Goal: Communication & Community: Answer question/provide support

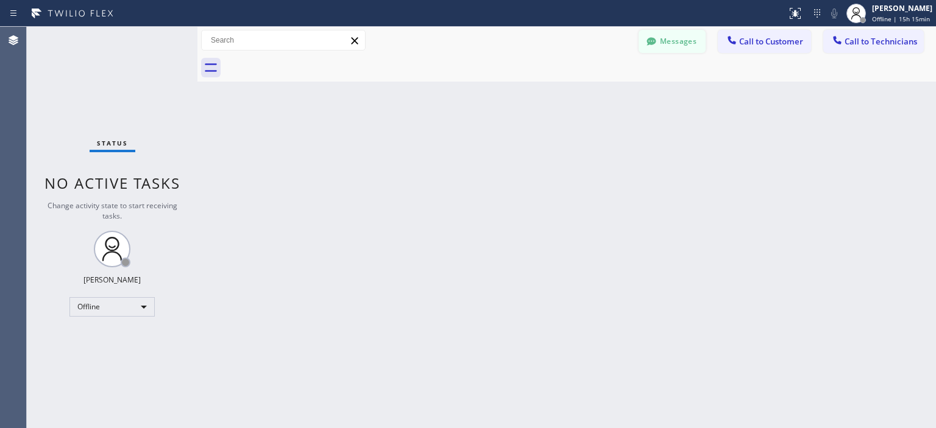
click at [668, 43] on button "Messages" at bounding box center [671, 41] width 67 height 23
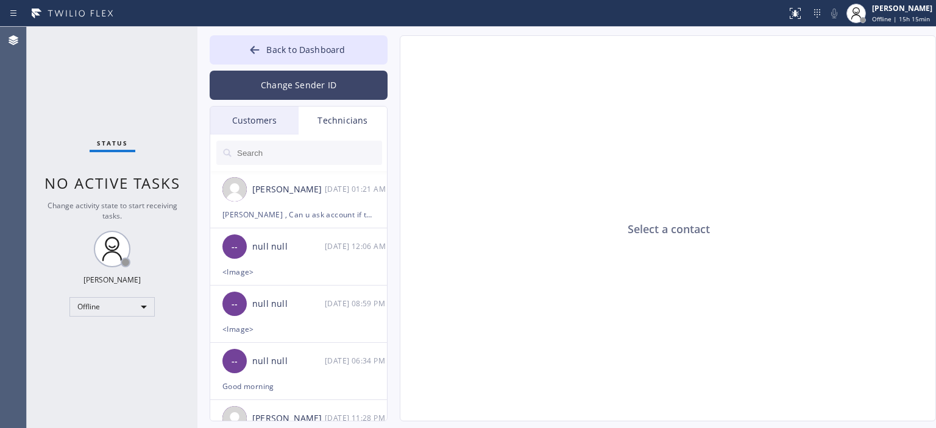
click at [328, 82] on button "Change Sender ID" at bounding box center [299, 85] width 178 height 29
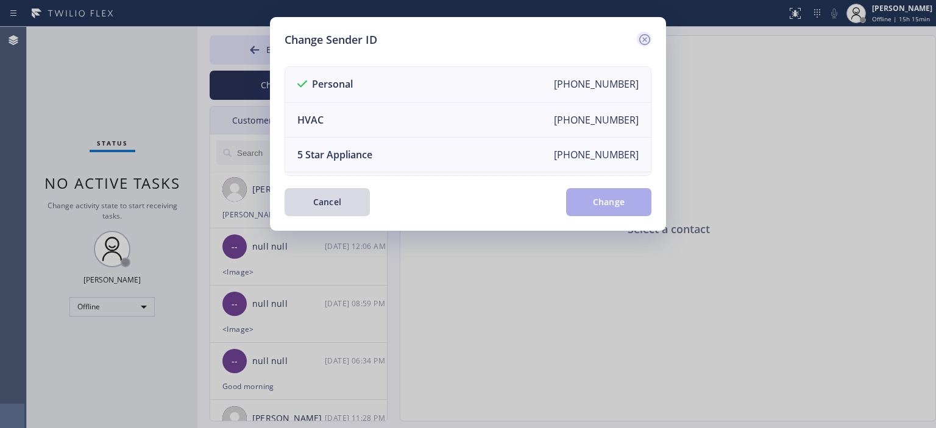
click at [642, 35] on icon at bounding box center [644, 39] width 11 height 11
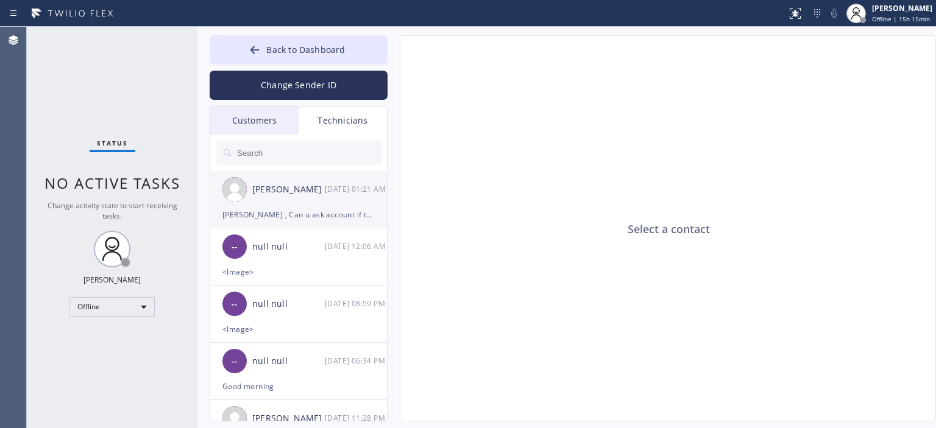
click at [314, 199] on div "[PERSON_NAME] [DATE] 01:21 AM" at bounding box center [299, 189] width 178 height 37
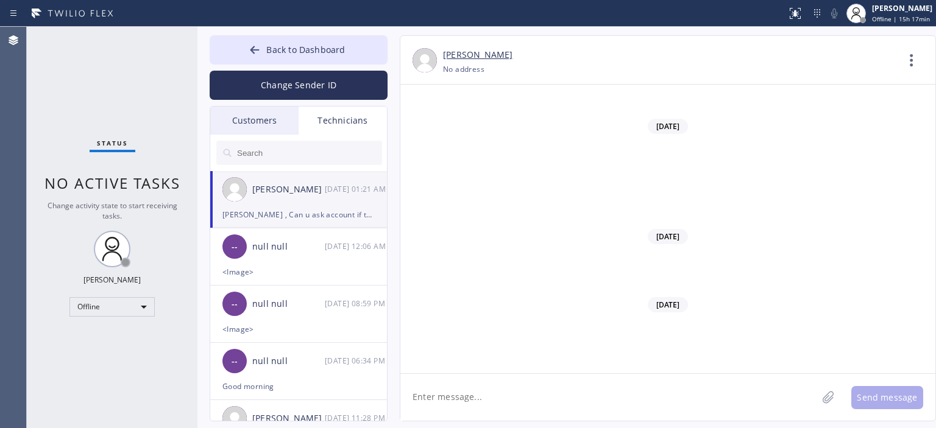
scroll to position [67174, 0]
click at [585, 394] on textarea at bounding box center [608, 397] width 417 height 47
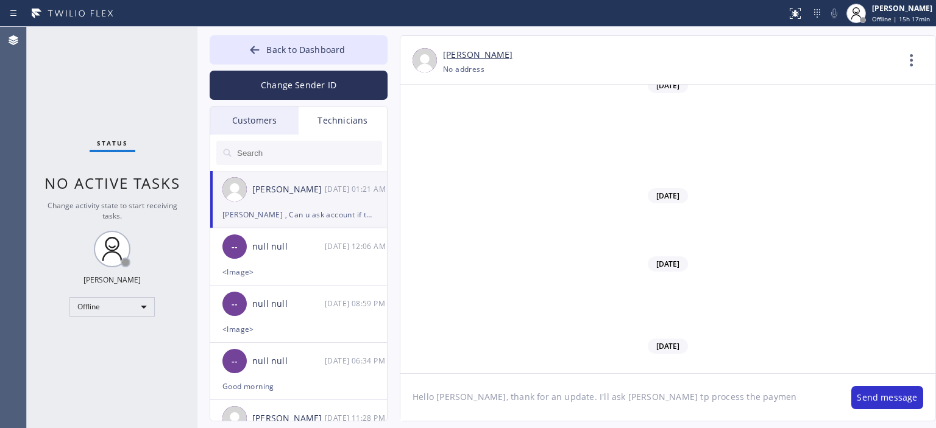
type textarea "Hello [PERSON_NAME], thank for an update. I'll ask [PERSON_NAME] tp process the…"
drag, startPoint x: 433, startPoint y: 397, endPoint x: 406, endPoint y: 398, distance: 27.4
click at [406, 398] on textarea "when is the soonest for dryer vent cleaning in [GEOGRAPHIC_DATA]?" at bounding box center [619, 397] width 439 height 47
click at [672, 389] on textarea "what is the soonest for dryer vent cleaning in [GEOGRAPHIC_DATA]?" at bounding box center [619, 397] width 439 height 47
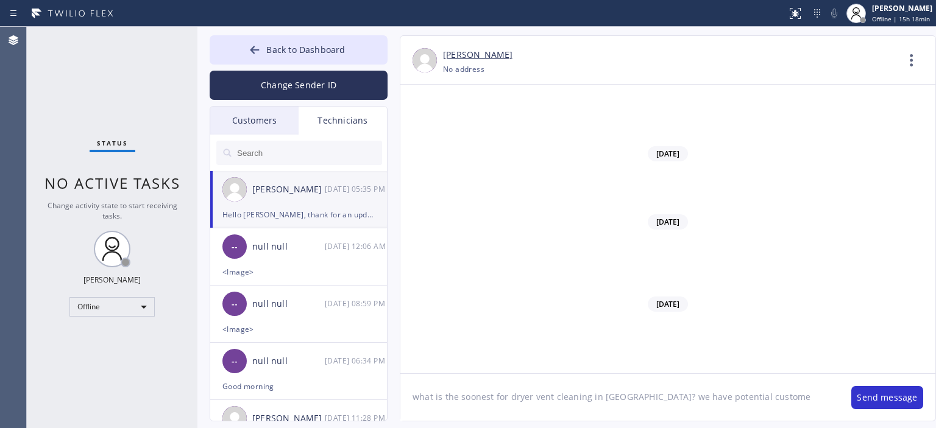
type textarea "what is the soonest for dryer vent cleaning in [GEOGRAPHIC_DATA]? we have poten…"
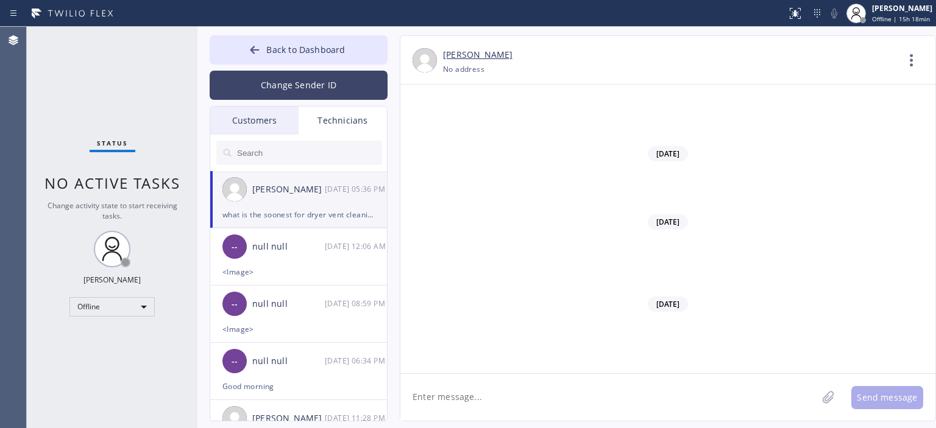
scroll to position [67271, 0]
click at [278, 88] on button "Change Sender ID" at bounding box center [299, 85] width 178 height 29
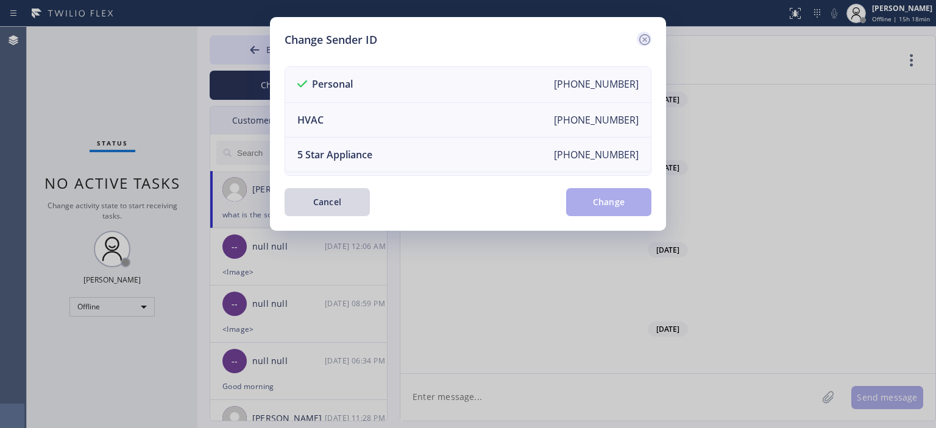
click at [642, 38] on icon at bounding box center [644, 39] width 11 height 11
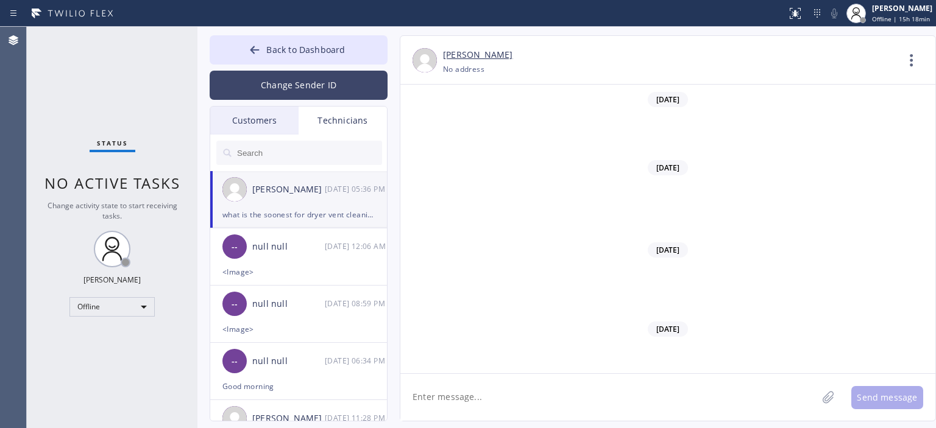
click at [308, 81] on button "Change Sender ID" at bounding box center [299, 85] width 178 height 29
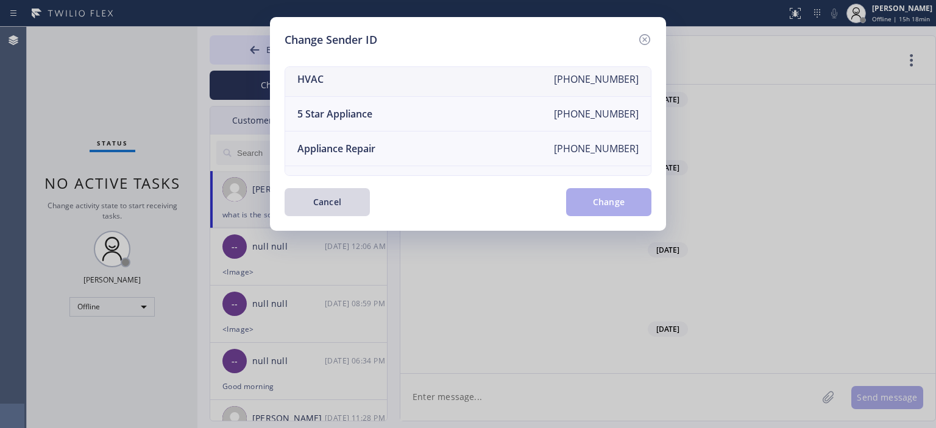
scroll to position [122, 0]
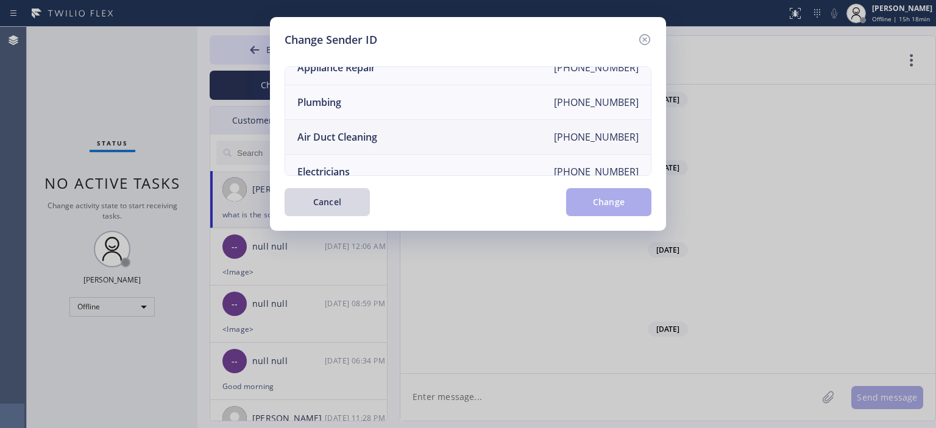
click at [388, 131] on li "Air Duct Cleaning [PHONE_NUMBER]" at bounding box center [468, 137] width 366 height 35
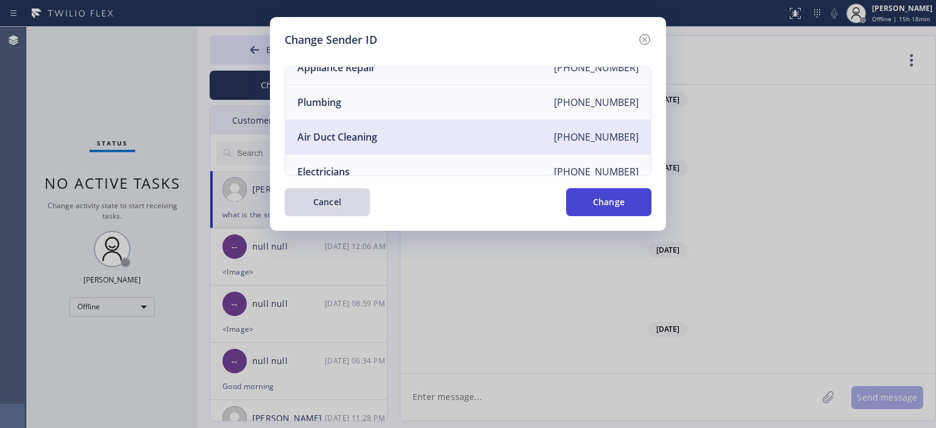
click at [603, 199] on button "Change" at bounding box center [608, 202] width 85 height 28
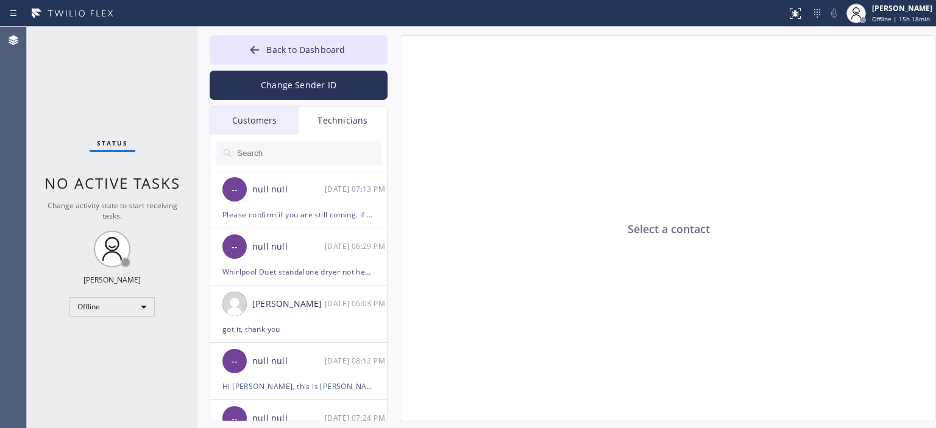
click at [270, 127] on div "Customers" at bounding box center [254, 121] width 88 height 28
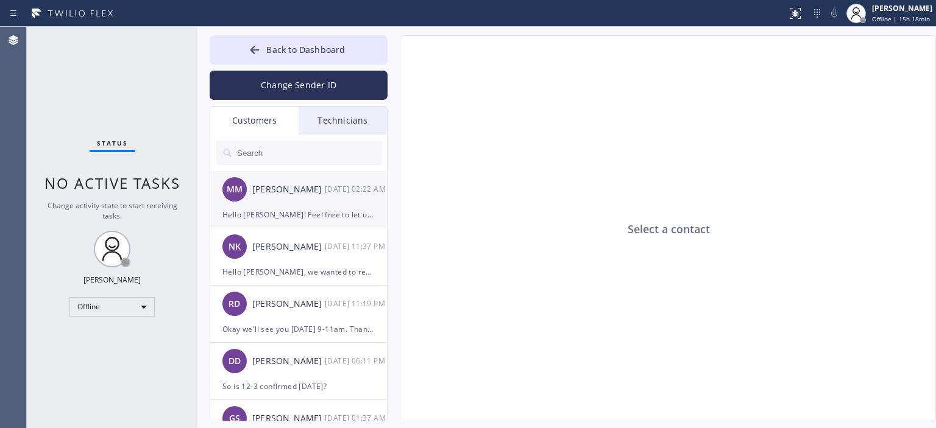
click at [322, 194] on div "[PERSON_NAME]" at bounding box center [288, 190] width 72 height 14
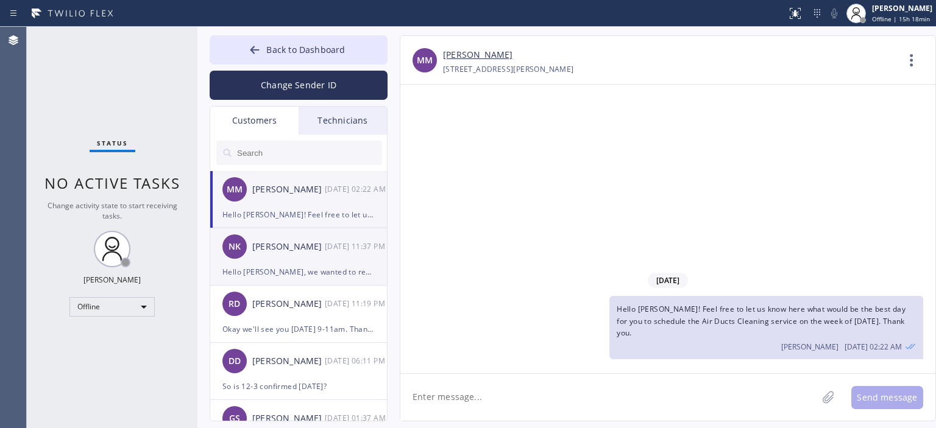
click at [318, 252] on div "[PERSON_NAME]" at bounding box center [288, 247] width 72 height 14
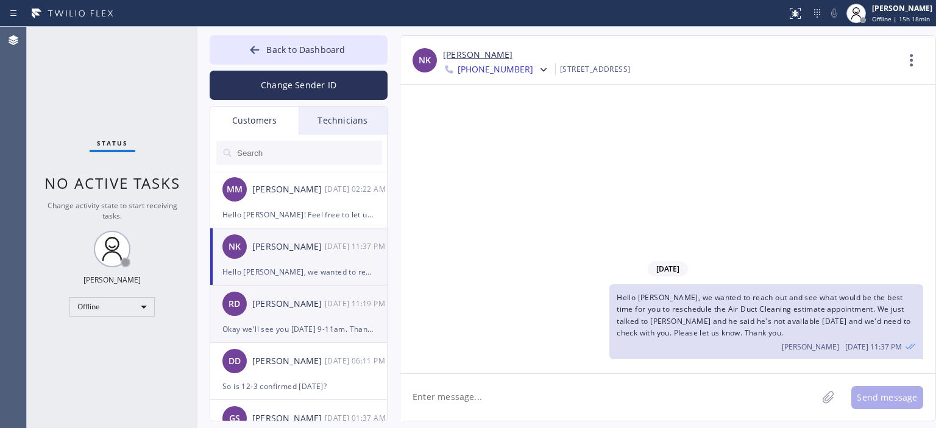
click at [299, 291] on div "RD [PERSON_NAME] [DATE] 11:19 PM" at bounding box center [299, 304] width 178 height 37
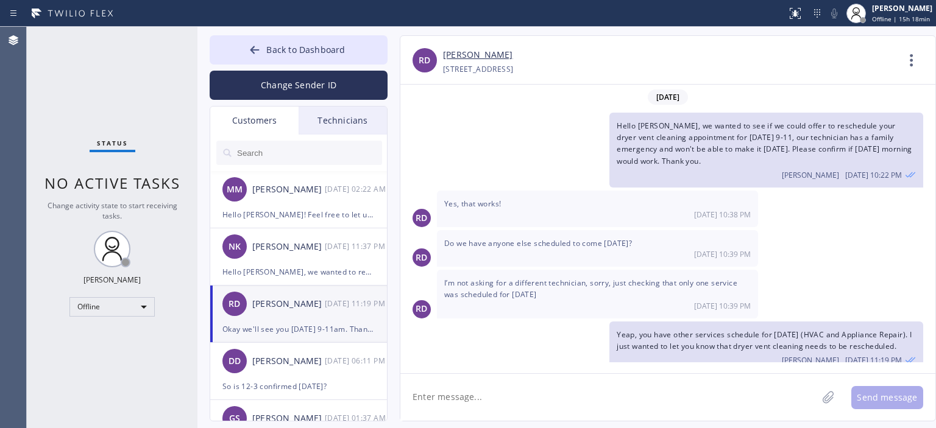
scroll to position [51, 0]
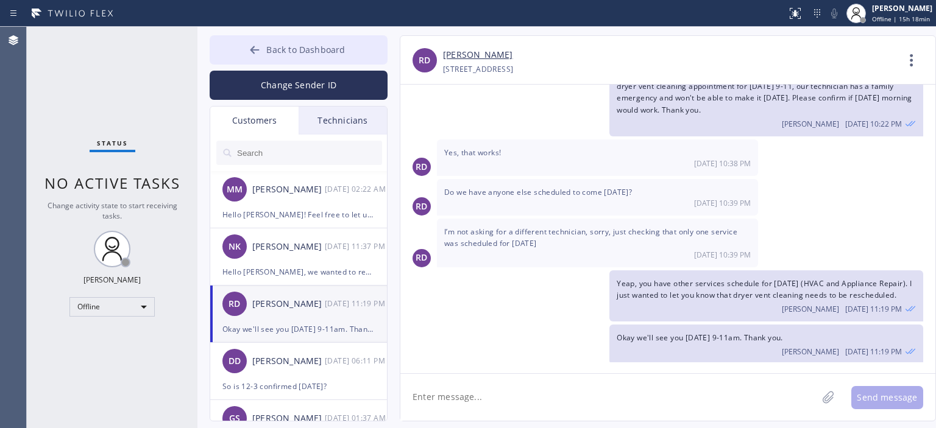
click at [252, 48] on icon at bounding box center [255, 50] width 12 height 12
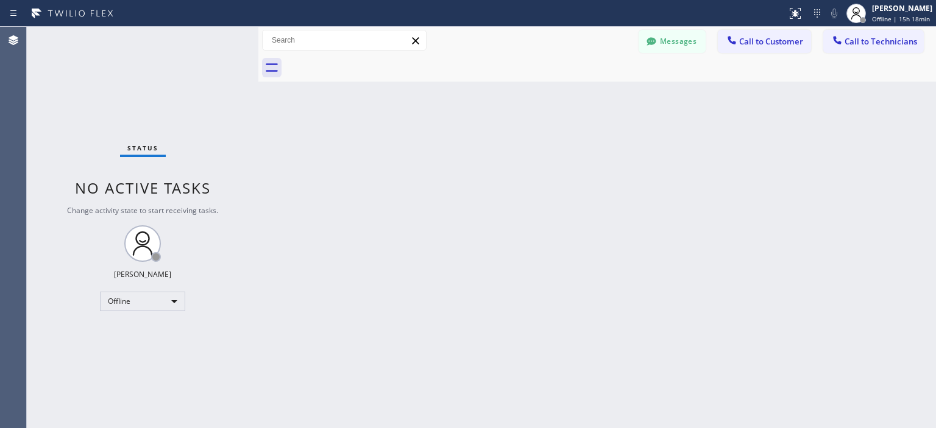
drag, startPoint x: 197, startPoint y: 38, endPoint x: 302, endPoint y: 60, distance: 107.1
click at [258, 60] on div at bounding box center [258, 227] width 0 height 401
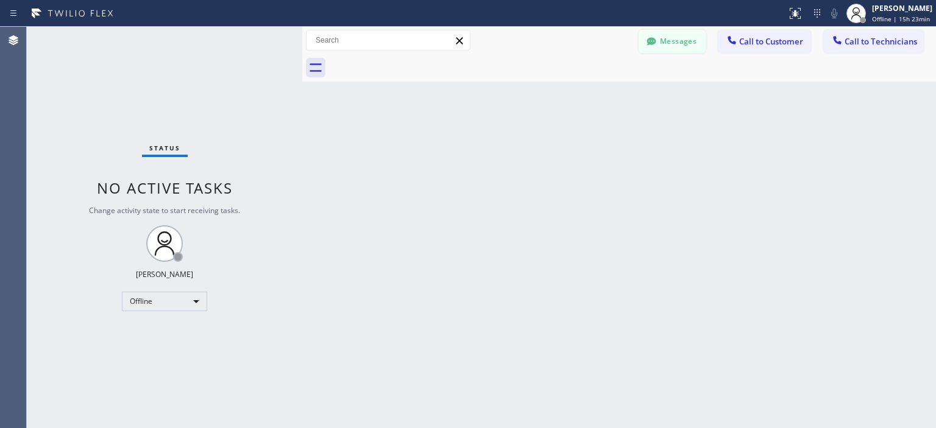
click at [674, 43] on button "Messages" at bounding box center [671, 41] width 67 height 23
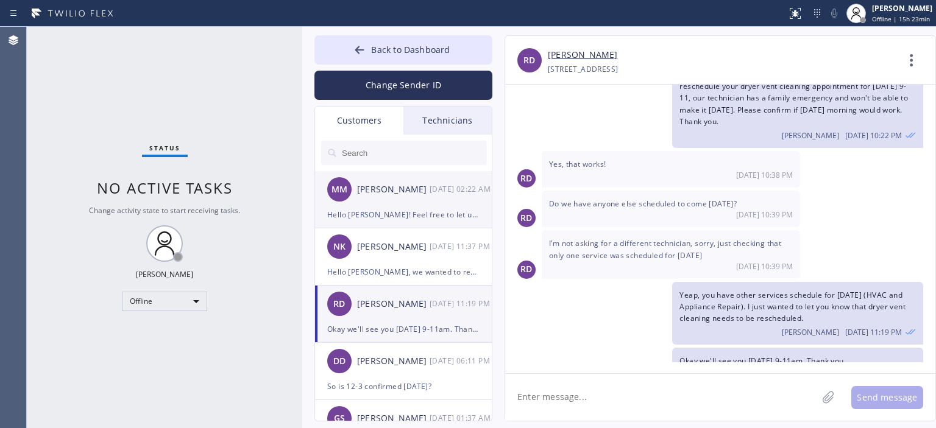
click at [413, 195] on div "[PERSON_NAME]" at bounding box center [393, 190] width 72 height 14
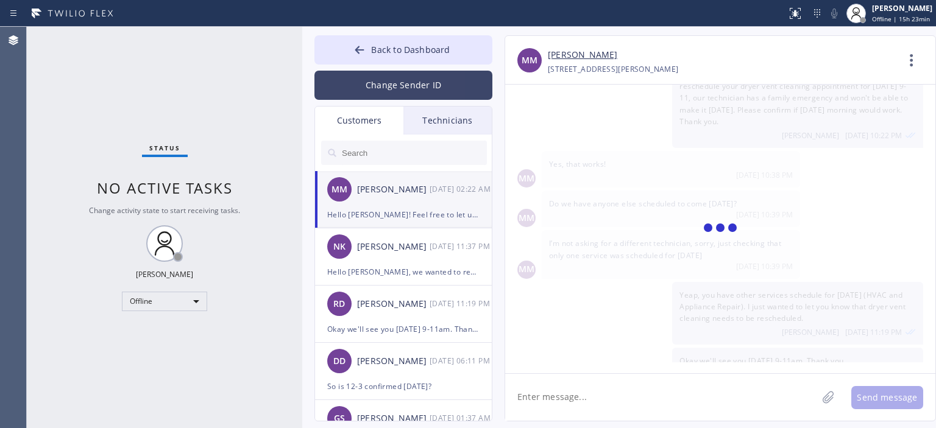
scroll to position [0, 0]
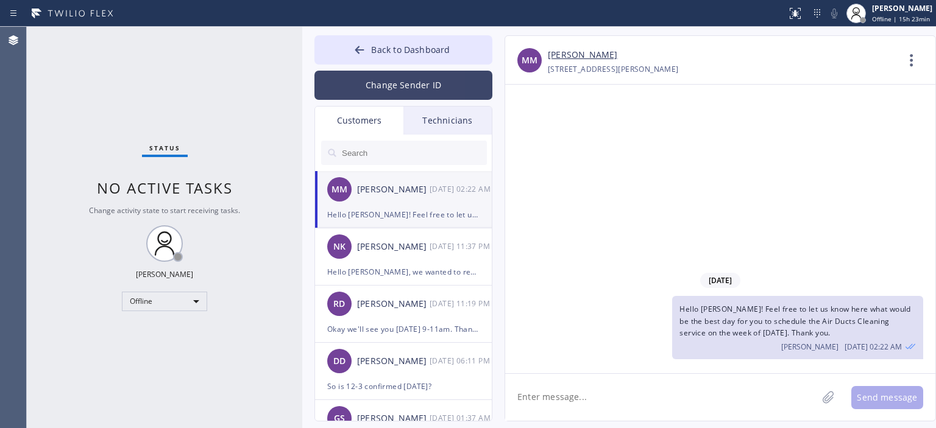
click at [429, 88] on button "Change Sender ID" at bounding box center [403, 85] width 178 height 29
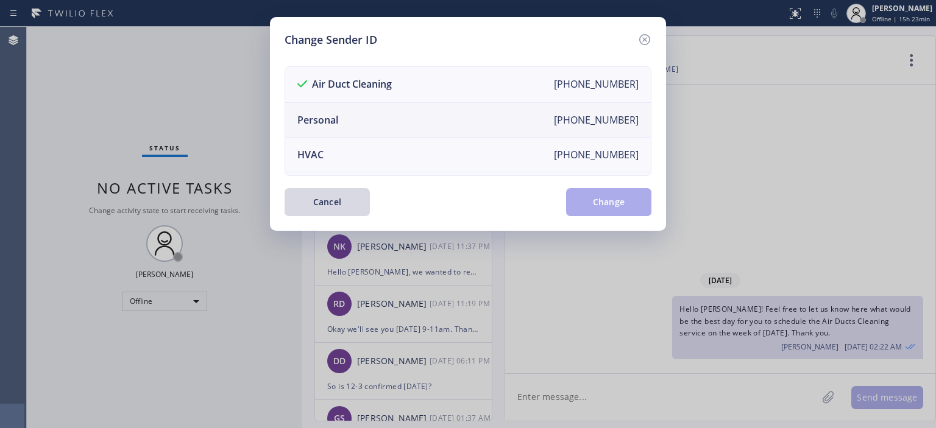
click at [369, 112] on li "Personal [PHONE_NUMBER]" at bounding box center [468, 120] width 366 height 35
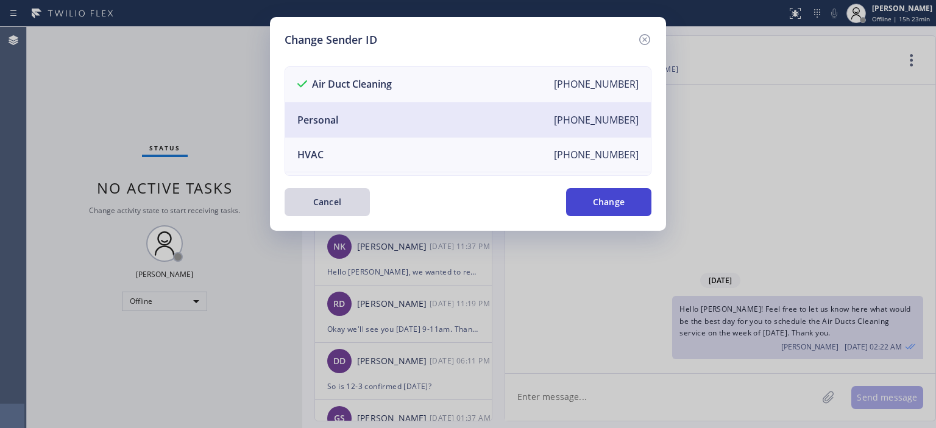
click at [591, 203] on button "Change" at bounding box center [608, 202] width 85 height 28
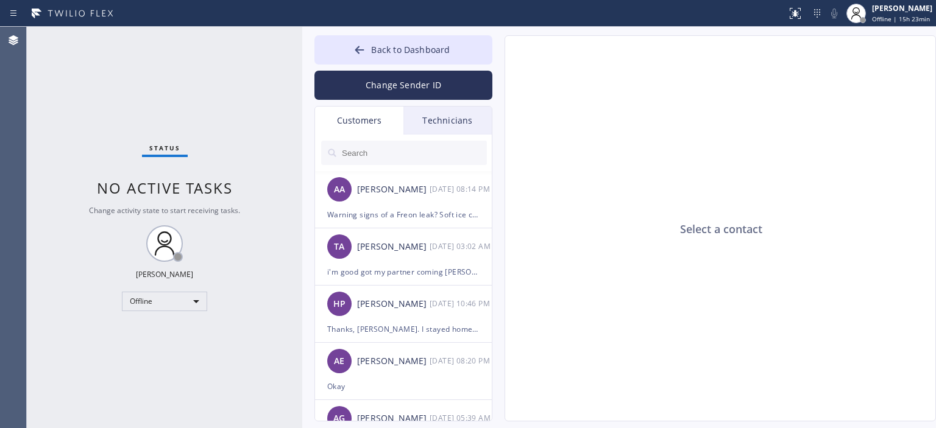
click at [437, 122] on div "Technicians" at bounding box center [447, 121] width 88 height 28
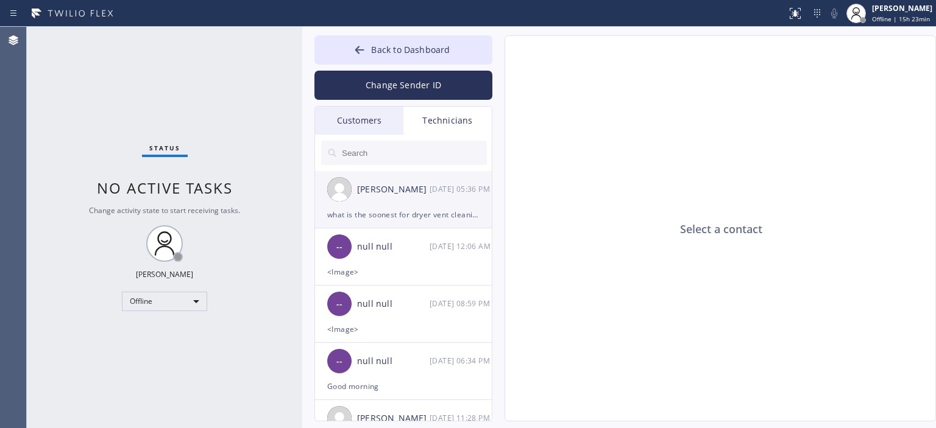
click at [426, 202] on div "[PERSON_NAME] [DATE] 05:36 PM" at bounding box center [404, 189] width 178 height 37
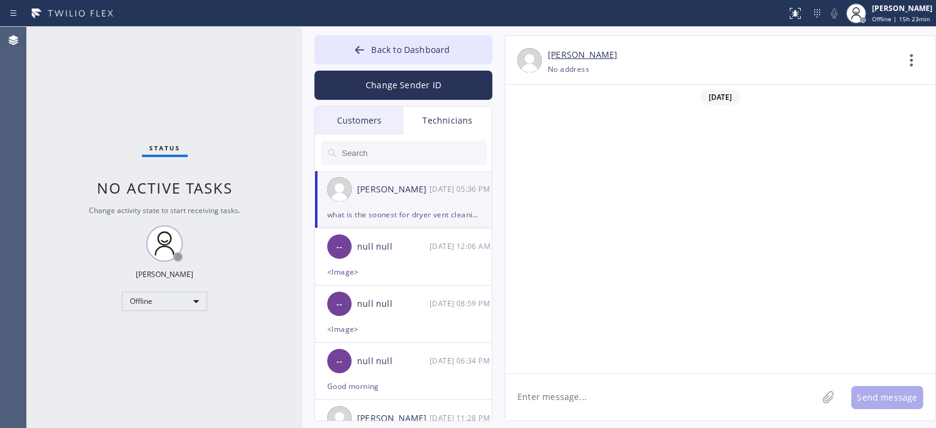
scroll to position [70019, 0]
click at [339, 53] on button "Back to Dashboard" at bounding box center [403, 49] width 178 height 29
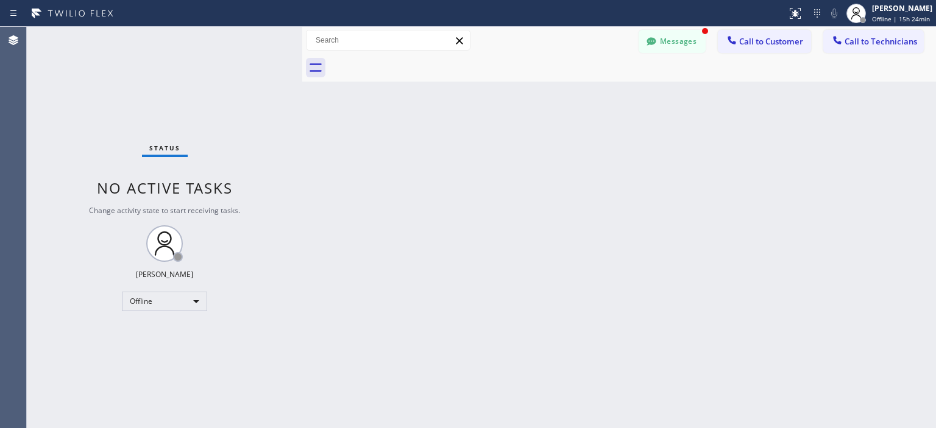
scroll to position [70058, 0]
click at [136, 66] on div "Status No active tasks Change activity state to start receiving tasks. [PERSON_…" at bounding box center [164, 227] width 275 height 401
click at [54, 103] on div "Status No active tasks Change activity state to start receiving tasks. [PERSON_…" at bounding box center [164, 227] width 275 height 401
click at [668, 38] on button "Messages" at bounding box center [671, 41] width 67 height 23
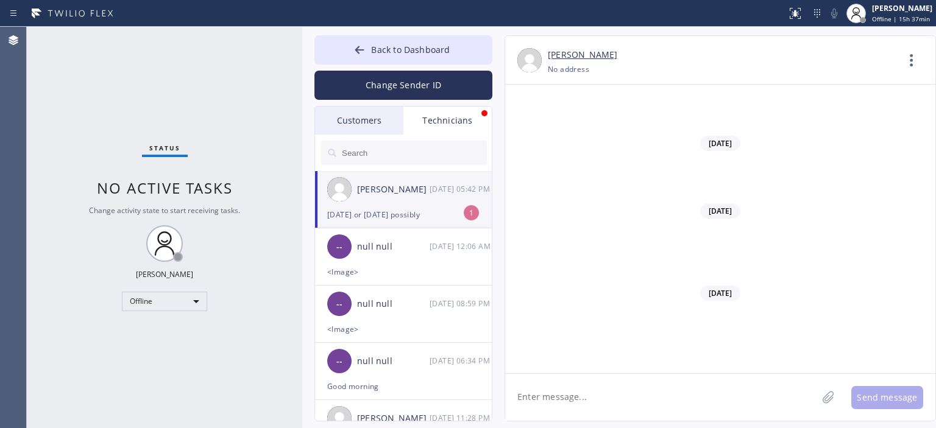
click at [599, 394] on textarea at bounding box center [661, 397] width 312 height 47
type textarea "okay got it, customer didn't book it, I'll let you know if we have something"
click at [360, 55] on icon at bounding box center [359, 50] width 12 height 12
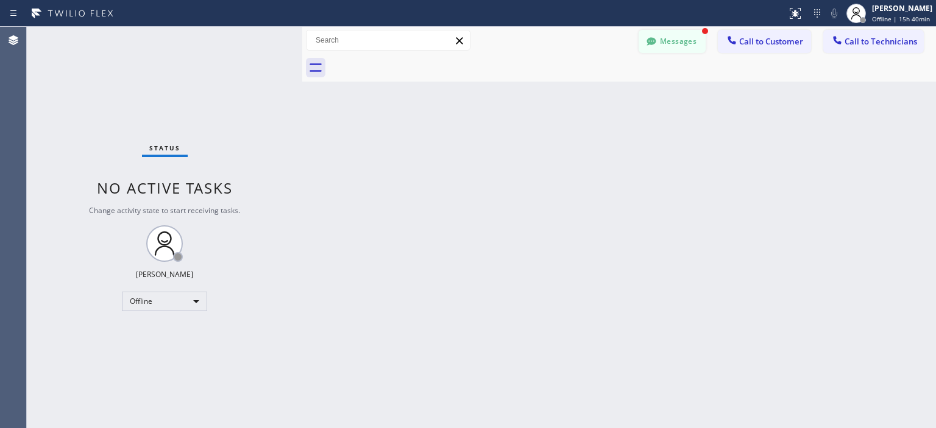
click at [686, 38] on button "Messages" at bounding box center [671, 41] width 67 height 23
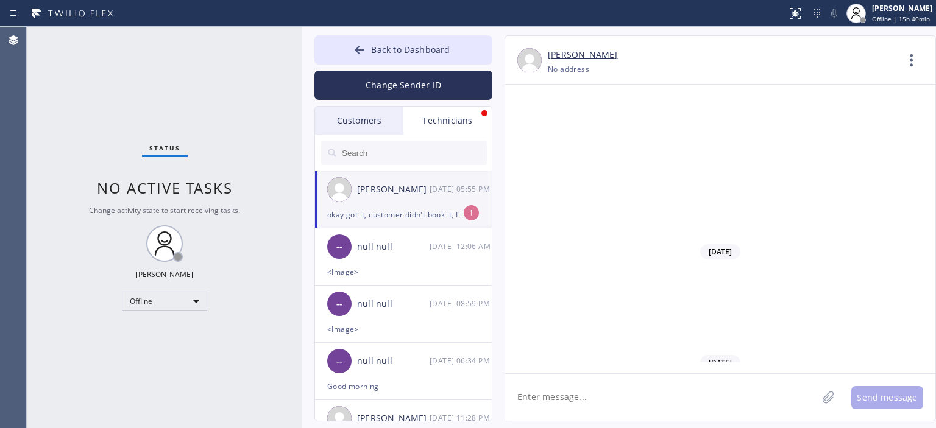
scroll to position [69826, 0]
click at [624, 389] on textarea at bounding box center [661, 397] width 312 height 47
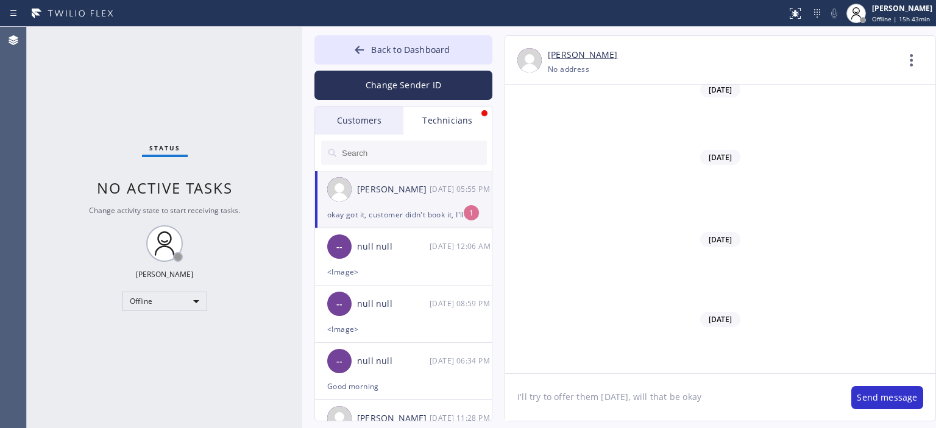
type textarea "I'll try to offer them [DATE], will that be okay?"
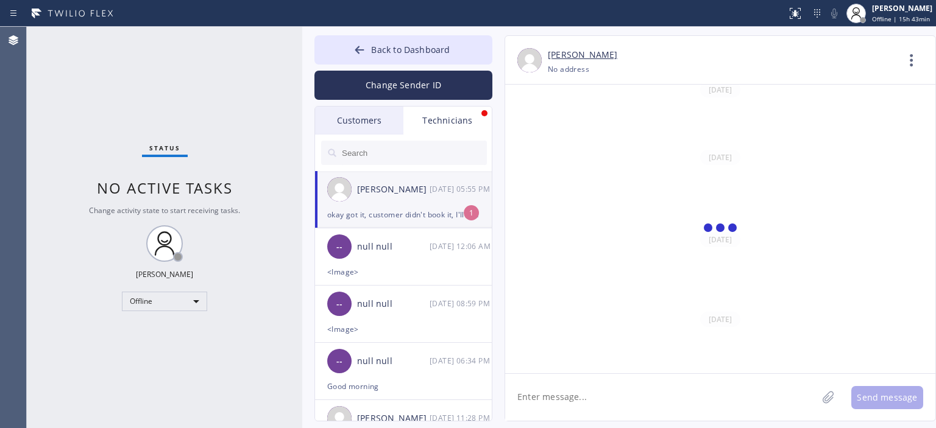
scroll to position [70155, 0]
click at [590, 392] on textarea at bounding box center [661, 397] width 312 height 47
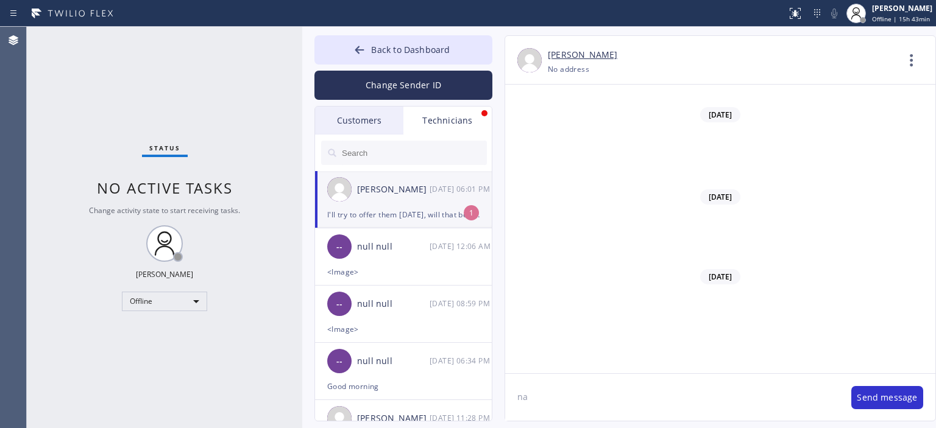
type textarea "n"
type textarea "and waht time can you do [DATE]?"
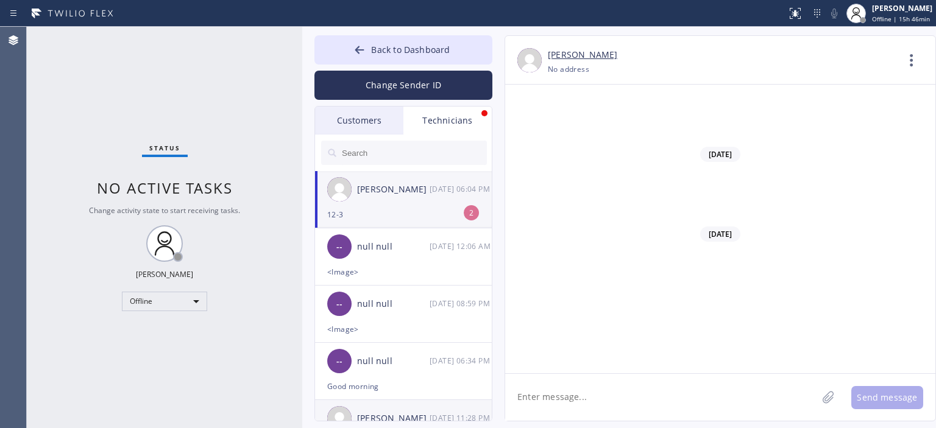
scroll to position [70236, 0]
click at [38, 102] on div "Status No active tasks Change activity state to start receiving tasks. [PERSON_…" at bounding box center [164, 227] width 275 height 401
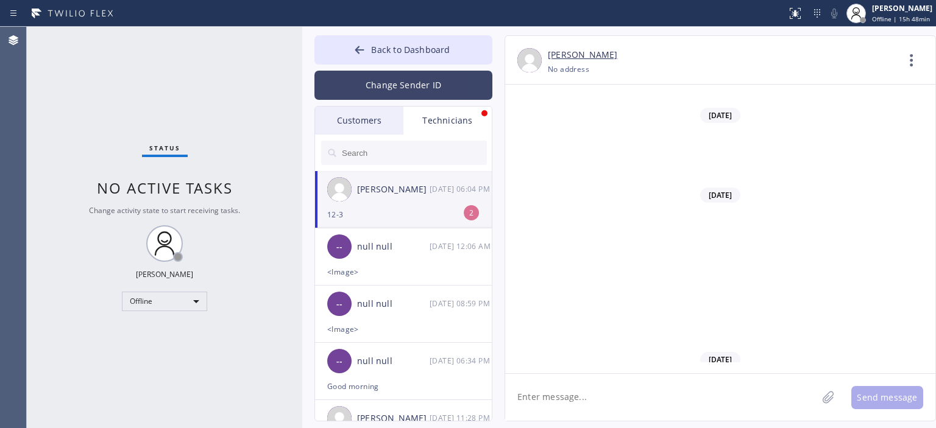
click at [396, 85] on button "Change Sender ID" at bounding box center [403, 85] width 178 height 29
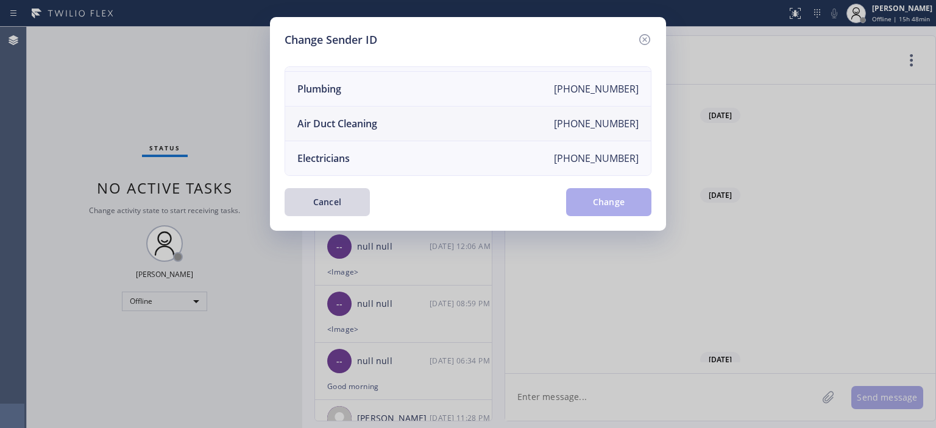
scroll to position [141, 0]
click at [431, 120] on li "Air Duct Cleaning [PHONE_NUMBER]" at bounding box center [468, 124] width 366 height 35
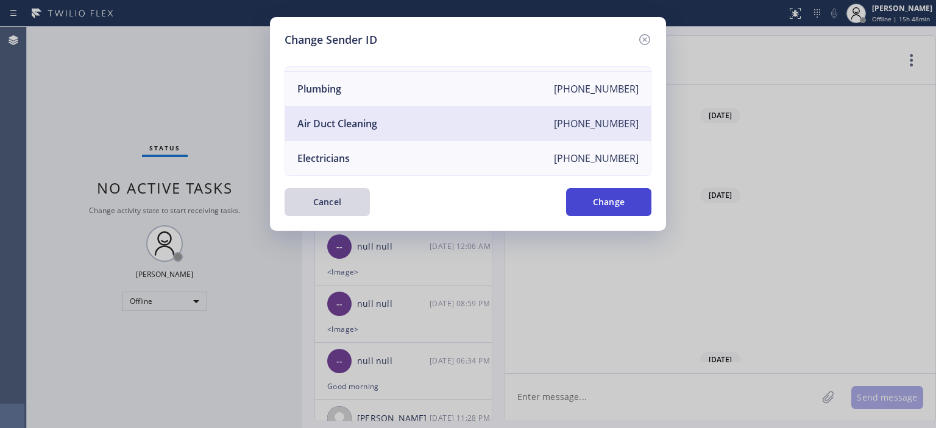
click at [610, 204] on button "Change" at bounding box center [608, 202] width 85 height 28
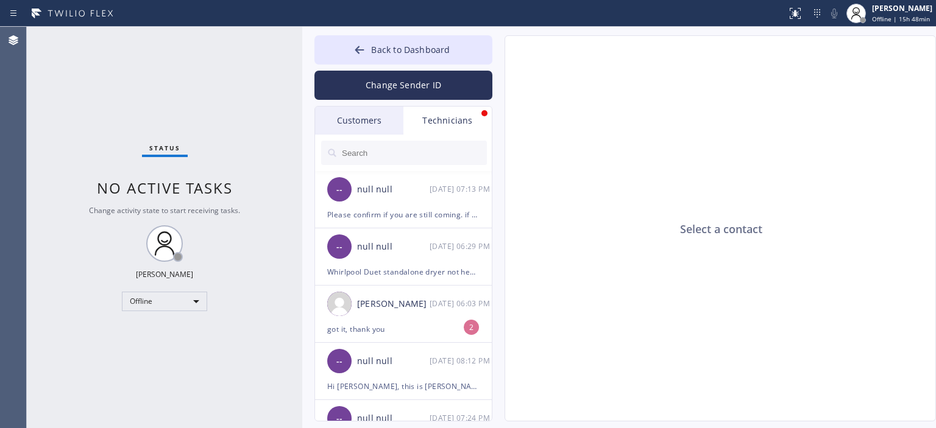
click at [381, 124] on div "Customers" at bounding box center [359, 121] width 88 height 28
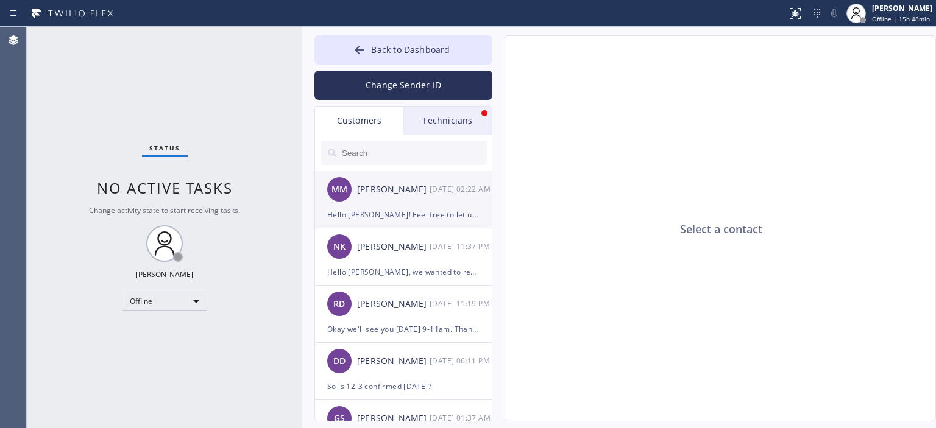
click at [443, 194] on div "[DATE] 02:22 AM" at bounding box center [460, 189] width 63 height 14
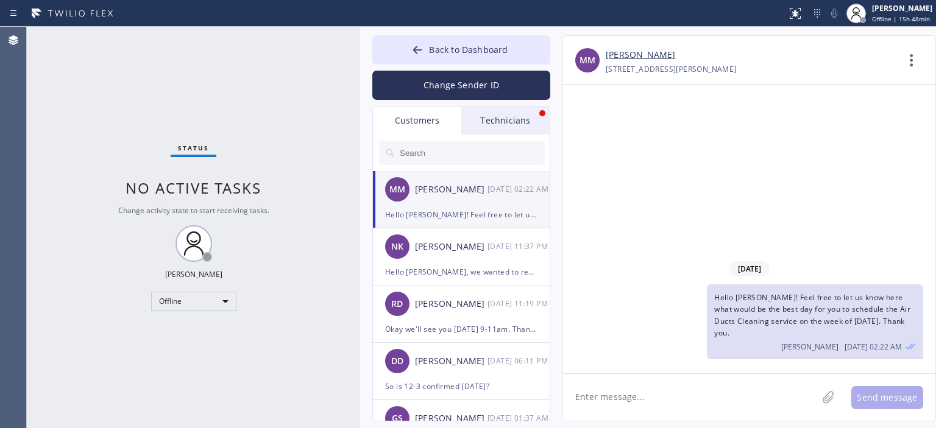
drag, startPoint x: 300, startPoint y: 46, endPoint x: 358, endPoint y: 58, distance: 59.1
click at [360, 58] on div at bounding box center [360, 227] width 0 height 401
click at [480, 240] on div "[PERSON_NAME]" at bounding box center [451, 247] width 72 height 14
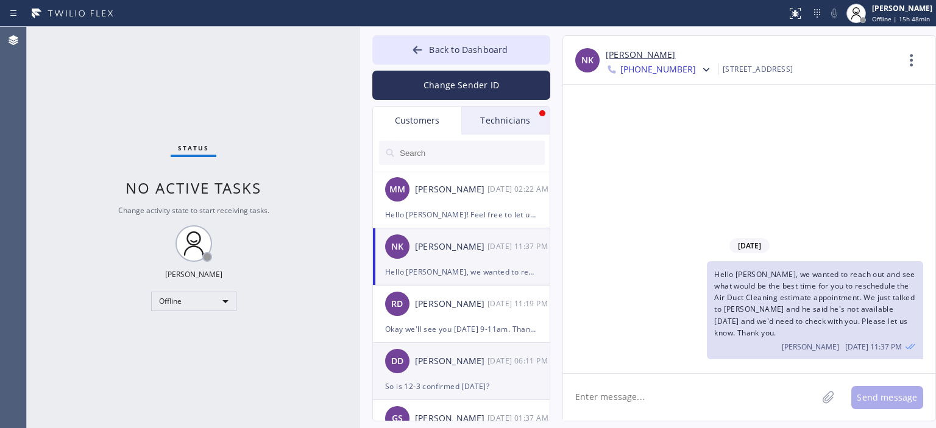
click at [474, 347] on div "DD [PERSON_NAME] [DATE] 06:11 PM" at bounding box center [462, 361] width 178 height 37
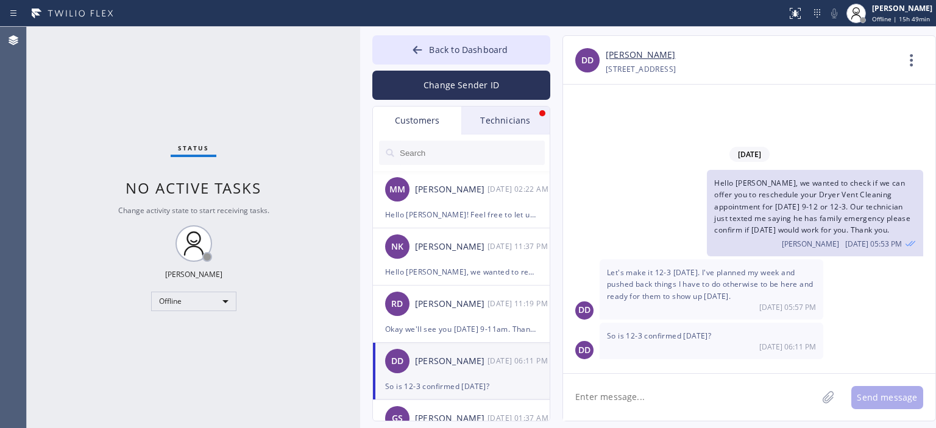
click at [632, 398] on textarea at bounding box center [690, 397] width 254 height 47
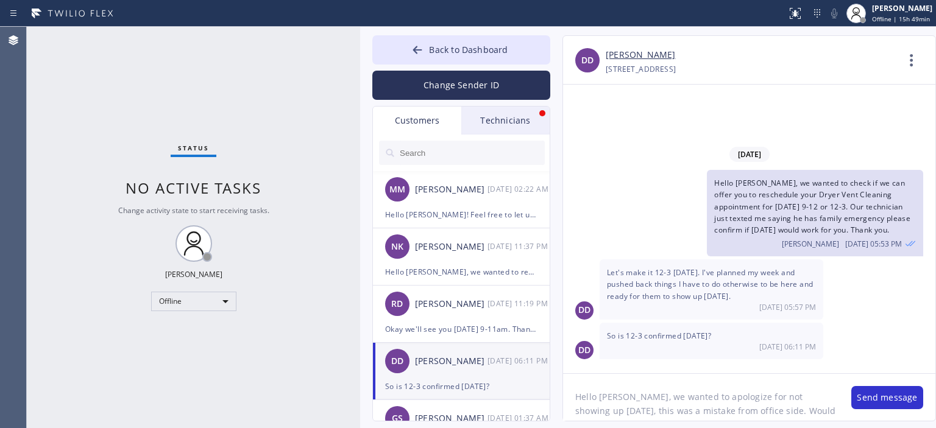
scroll to position [10, 0]
click at [792, 416] on textarea "Hello [PERSON_NAME], we wanted to apologize for not showing up [DATE], this was…" at bounding box center [701, 397] width 276 height 47
click at [682, 401] on textarea "Hello [PERSON_NAME], we wanted to apologize for not showing up [DATE], this was…" at bounding box center [701, 397] width 276 height 47
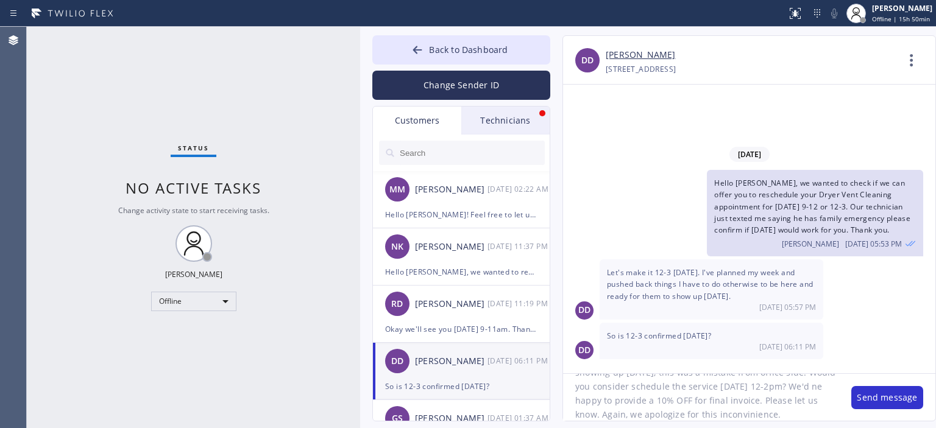
click at [682, 401] on textarea "Hello [PERSON_NAME], we wanted to apologize for not showing up [DATE], this was…" at bounding box center [701, 397] width 276 height 47
type textarea "Hello [PERSON_NAME], we wanted to apologize for not showing up [DATE], this was…"
click at [497, 87] on button "Change Sender ID" at bounding box center [461, 85] width 178 height 29
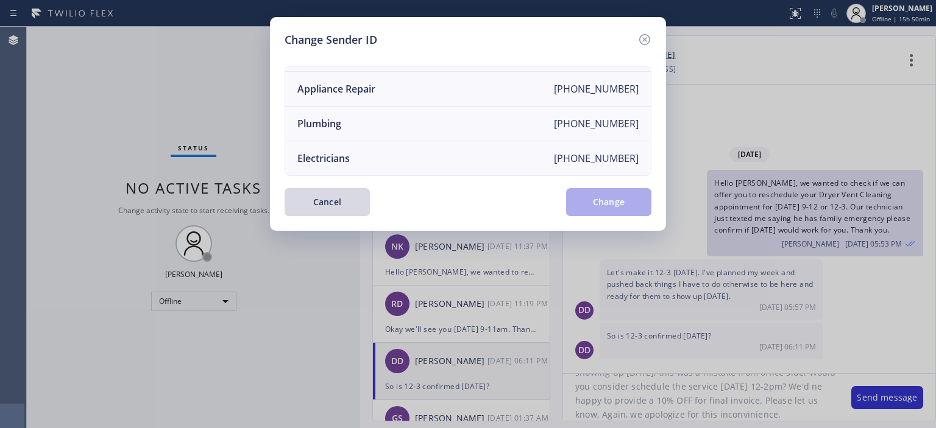
scroll to position [0, 0]
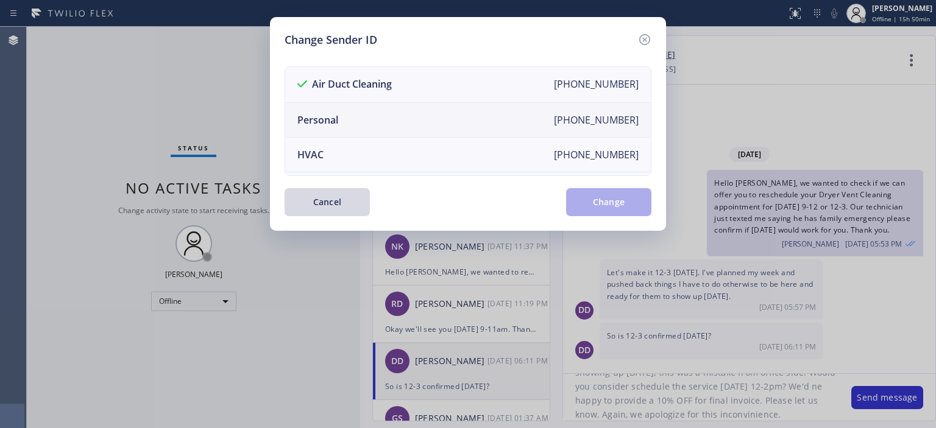
click at [405, 115] on li "Personal [PHONE_NUMBER]" at bounding box center [468, 120] width 366 height 35
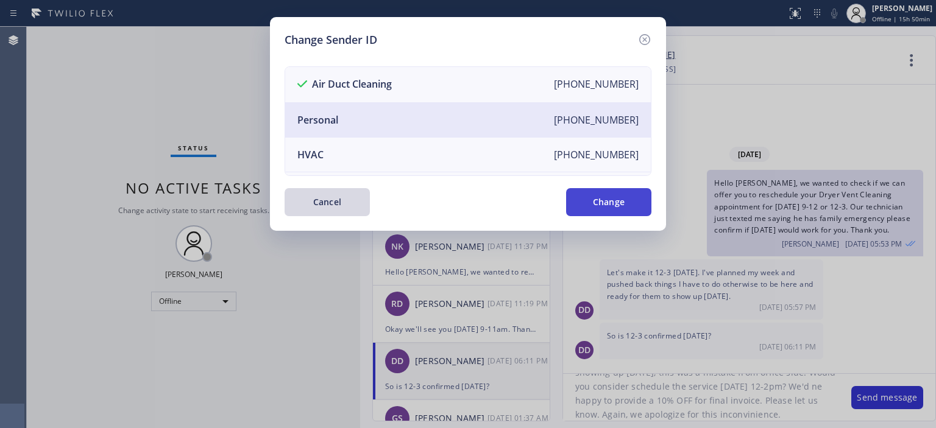
click at [607, 206] on button "Change" at bounding box center [608, 202] width 85 height 28
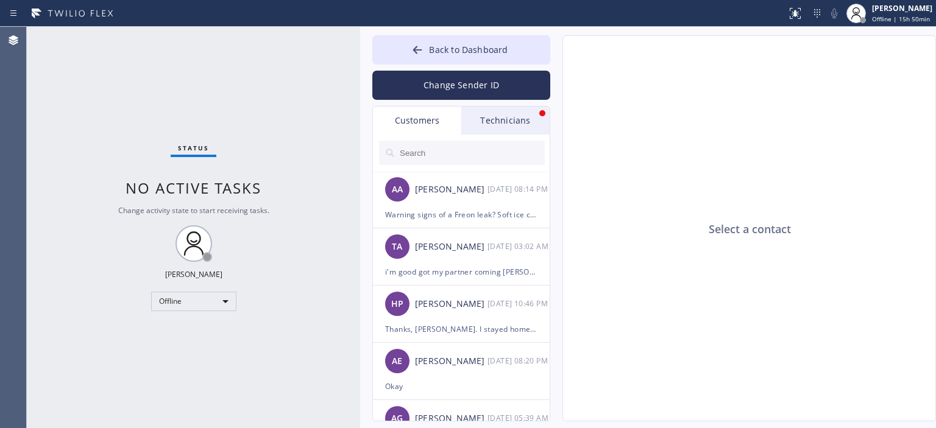
click at [506, 119] on div "Technicians" at bounding box center [505, 121] width 88 height 28
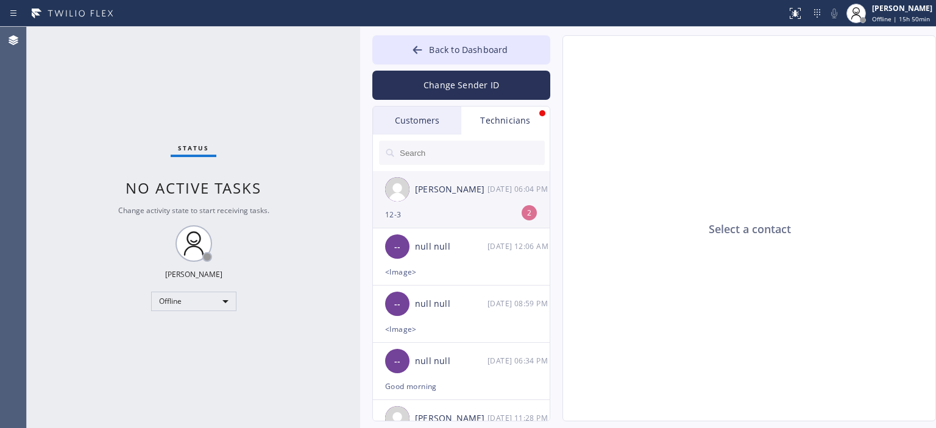
click at [507, 189] on div "[DATE] 06:04 PM" at bounding box center [518, 189] width 63 height 14
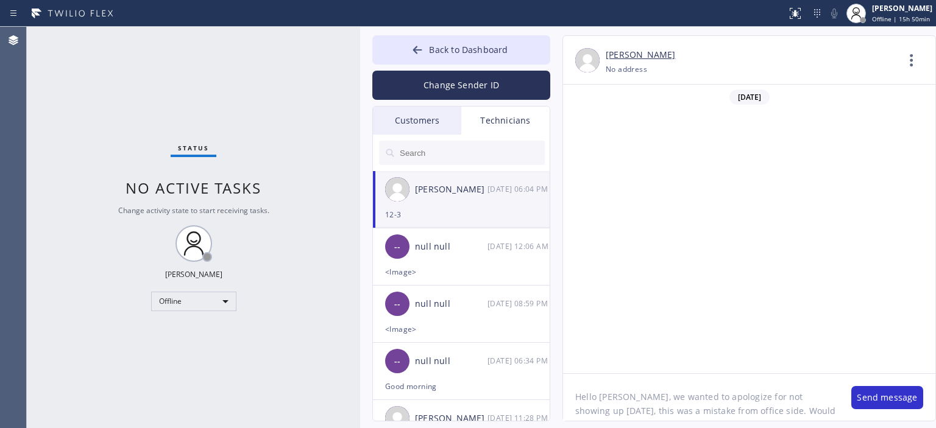
scroll to position [72154, 0]
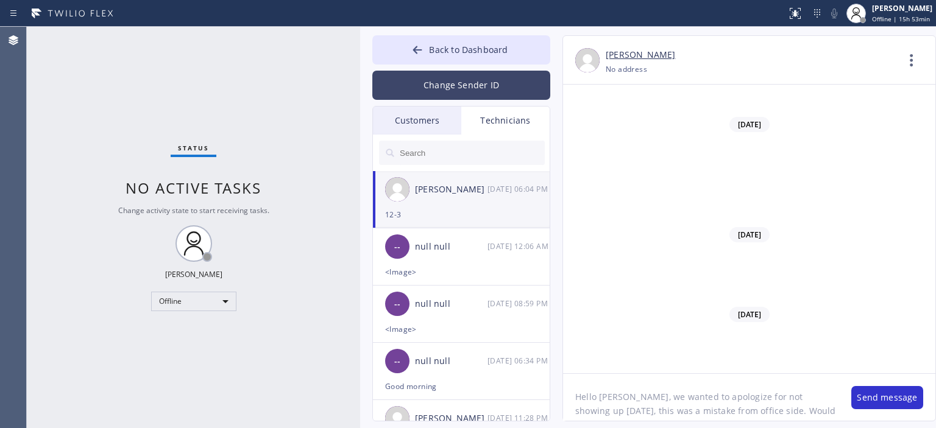
click at [454, 90] on button "Change Sender ID" at bounding box center [461, 85] width 178 height 29
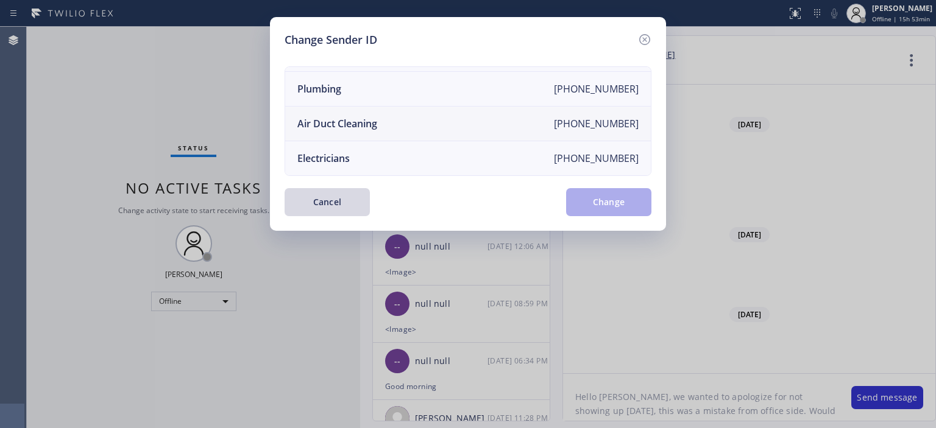
scroll to position [139, 0]
click at [409, 116] on li "Air Duct Cleaning [PHONE_NUMBER]" at bounding box center [468, 124] width 366 height 35
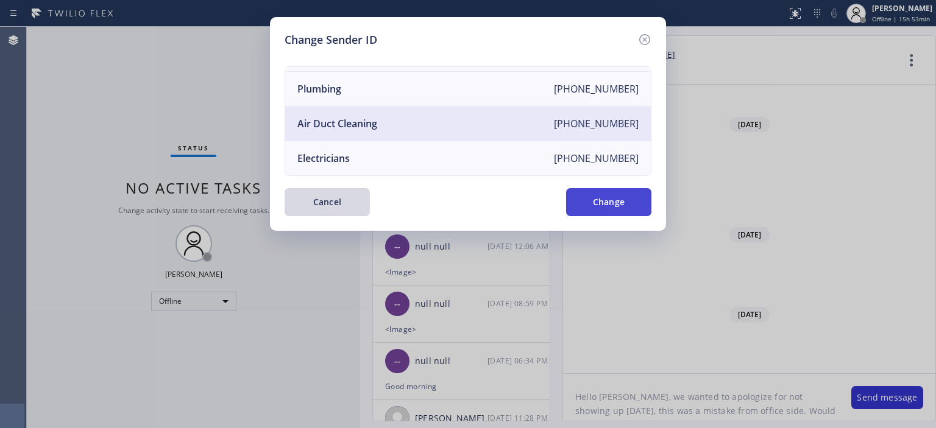
click at [607, 204] on button "Change" at bounding box center [608, 202] width 85 height 28
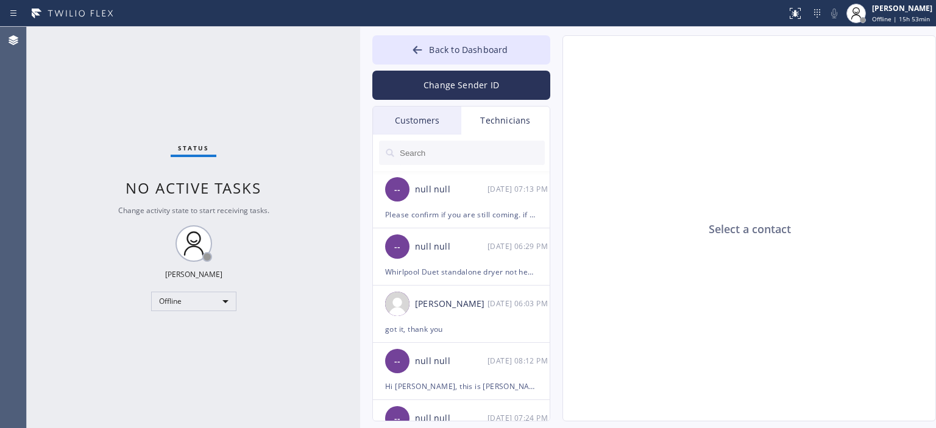
click at [433, 119] on div "Customers" at bounding box center [417, 121] width 88 height 28
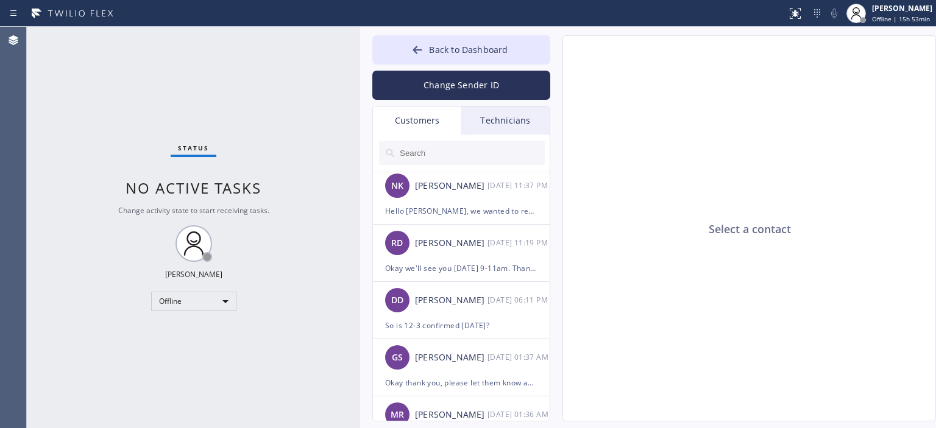
scroll to position [71, 0]
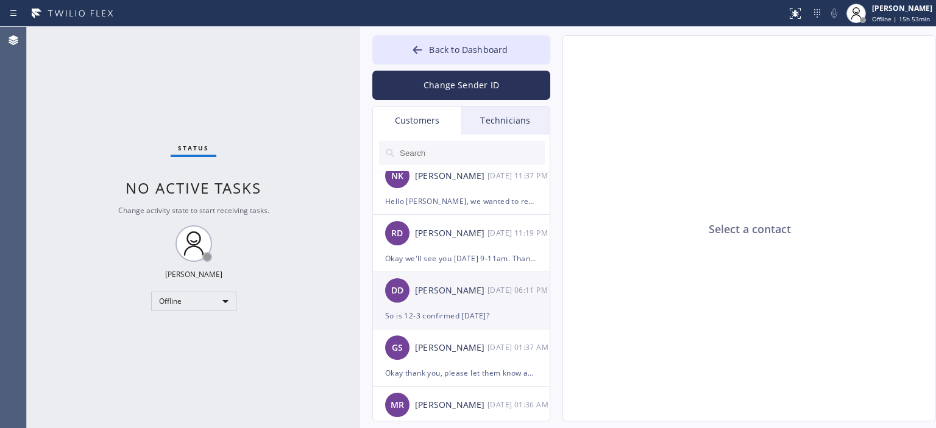
click at [478, 294] on div "[PERSON_NAME]" at bounding box center [451, 291] width 72 height 14
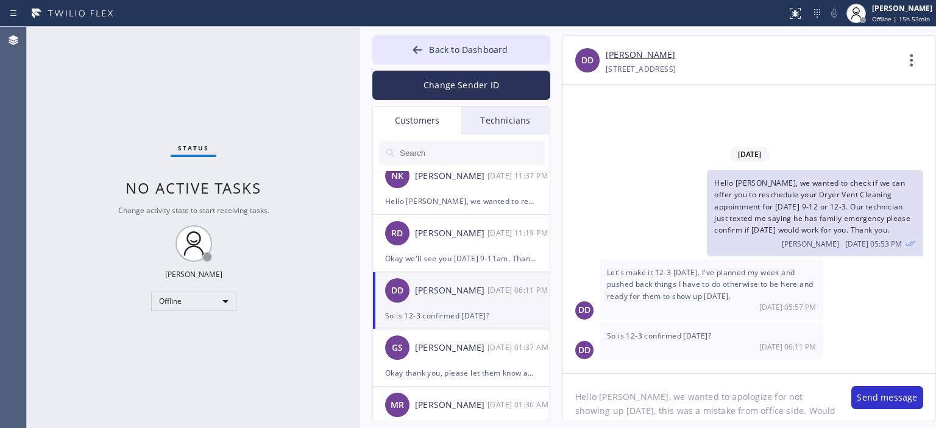
click at [648, 409] on textarea "Hello [PERSON_NAME], we wanted to apologize for not showing up [DATE], this was…" at bounding box center [701, 397] width 276 height 47
click at [648, 408] on textarea "Hello [PERSON_NAME], we wanted to apologize for not showing up [DATE], this was…" at bounding box center [701, 397] width 276 height 47
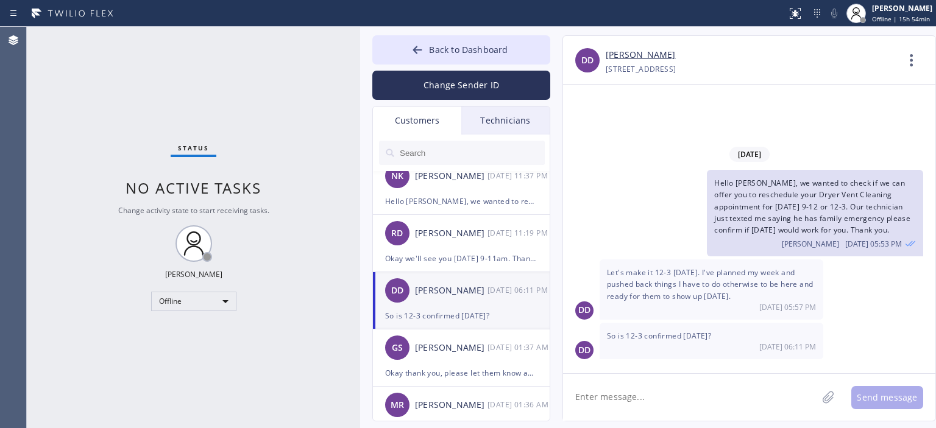
paste textarea "Hello [PERSON_NAME], we wanted to apologize for not showing up [DATE], this was…"
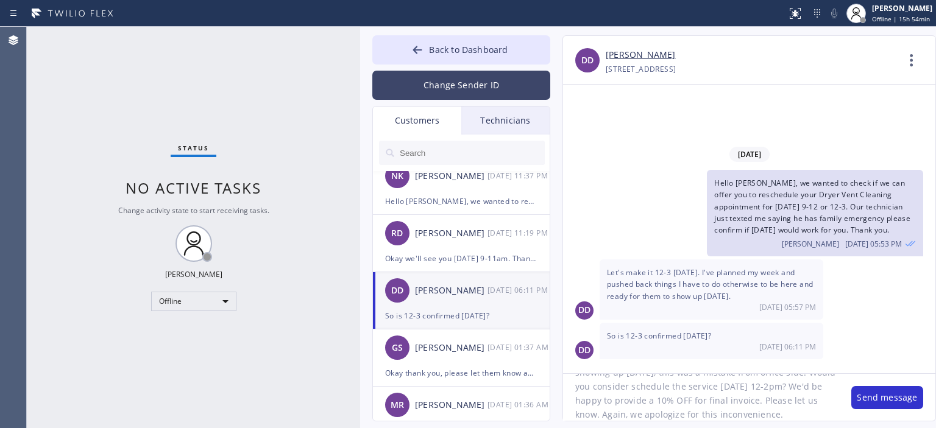
type textarea "Hello [PERSON_NAME], we wanted to apologize for not showing up [DATE], this was…"
click at [473, 88] on button "Change Sender ID" at bounding box center [461, 85] width 178 height 29
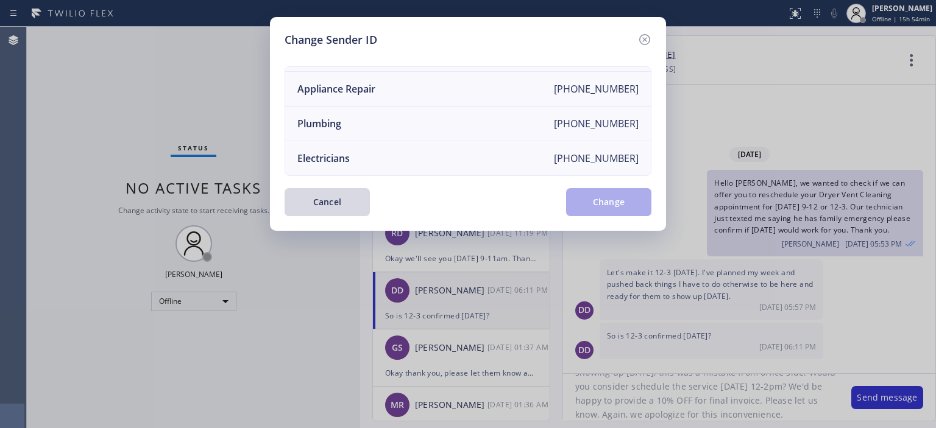
scroll to position [0, 0]
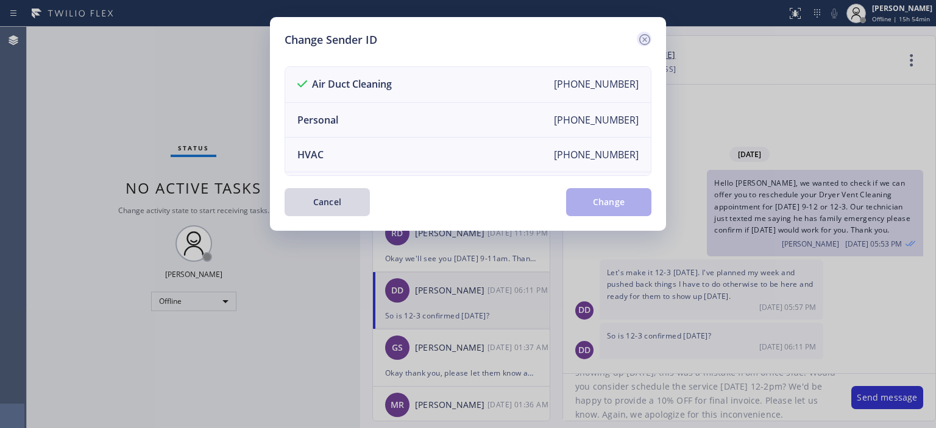
click at [648, 39] on icon at bounding box center [644, 39] width 15 height 15
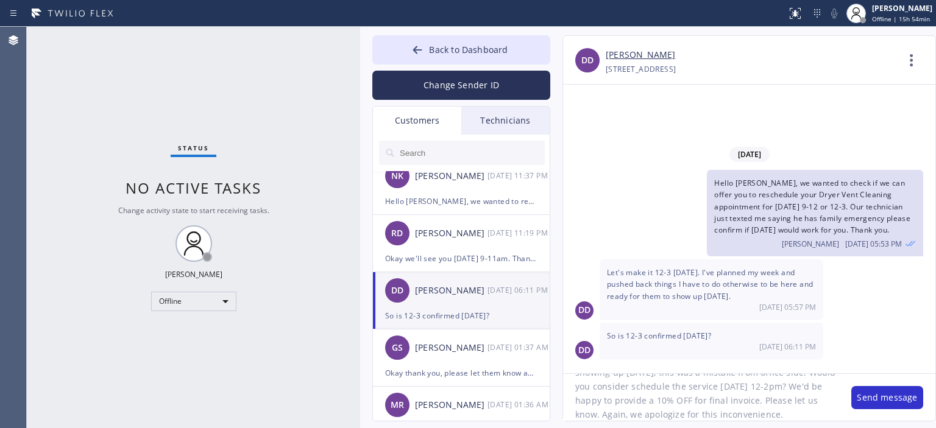
click at [757, 401] on textarea "Hello [PERSON_NAME], we wanted to apologize for not showing up [DATE], this was…" at bounding box center [701, 397] width 276 height 47
click at [432, 94] on button "Change Sender ID" at bounding box center [461, 85] width 178 height 29
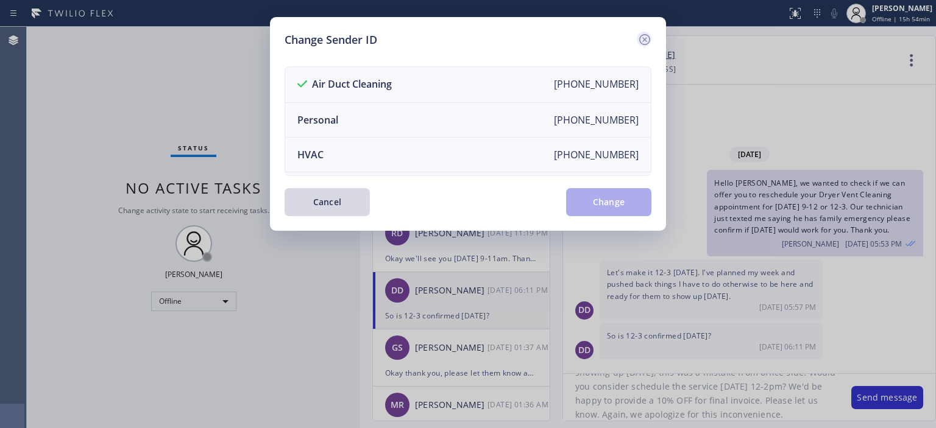
click at [645, 39] on icon at bounding box center [644, 39] width 11 height 11
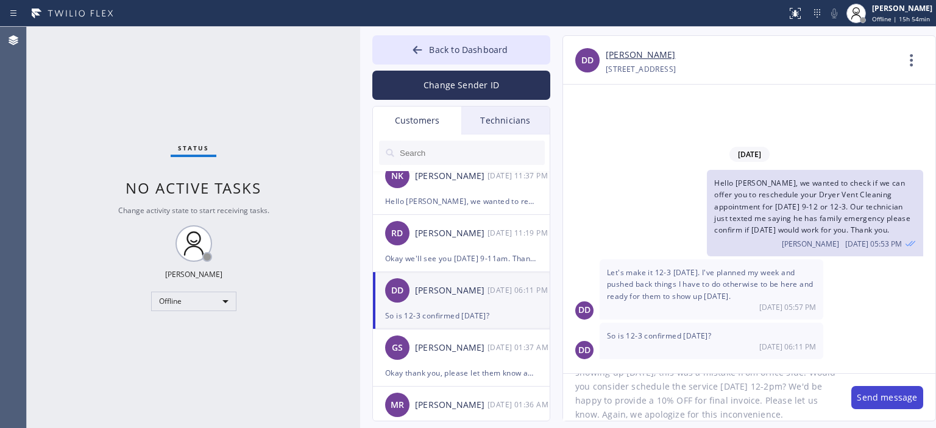
click at [882, 401] on button "Send message" at bounding box center [887, 397] width 72 height 23
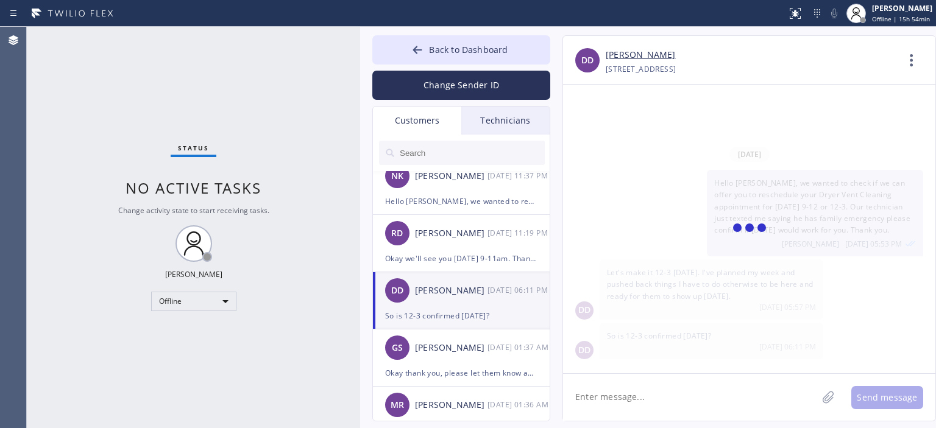
scroll to position [68, 0]
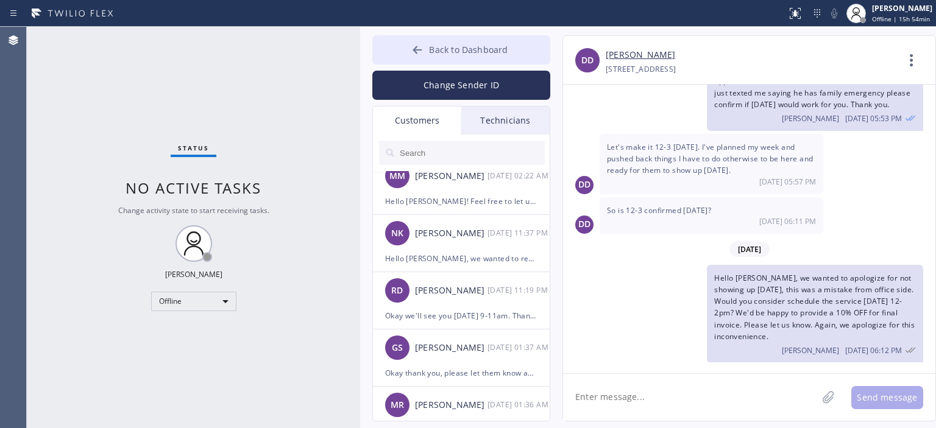
click at [419, 51] on icon at bounding box center [417, 50] width 12 height 12
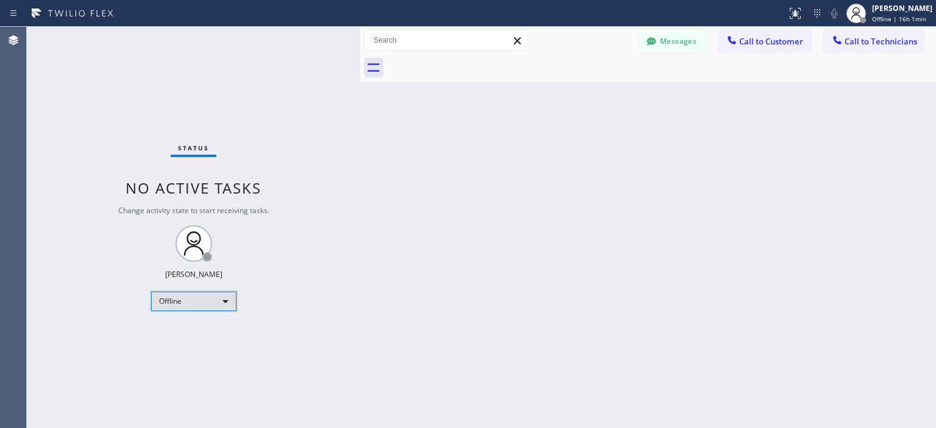
click at [210, 292] on div "Offline" at bounding box center [193, 301] width 85 height 19
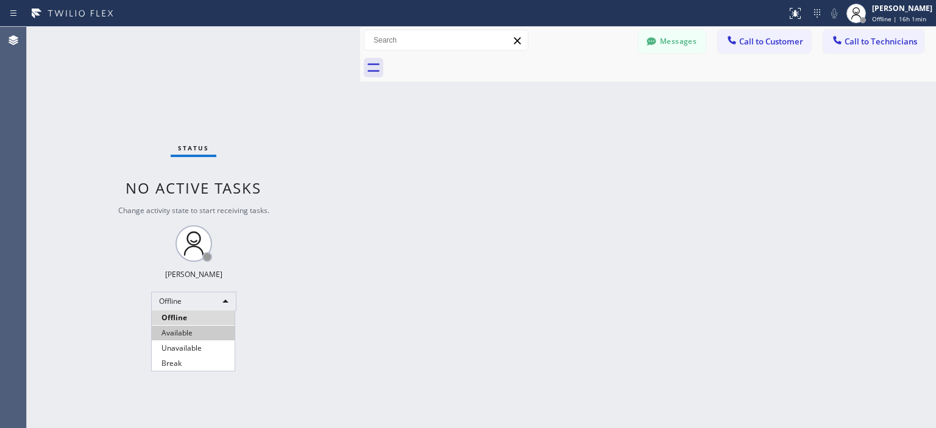
click at [195, 330] on li "Available" at bounding box center [193, 333] width 83 height 15
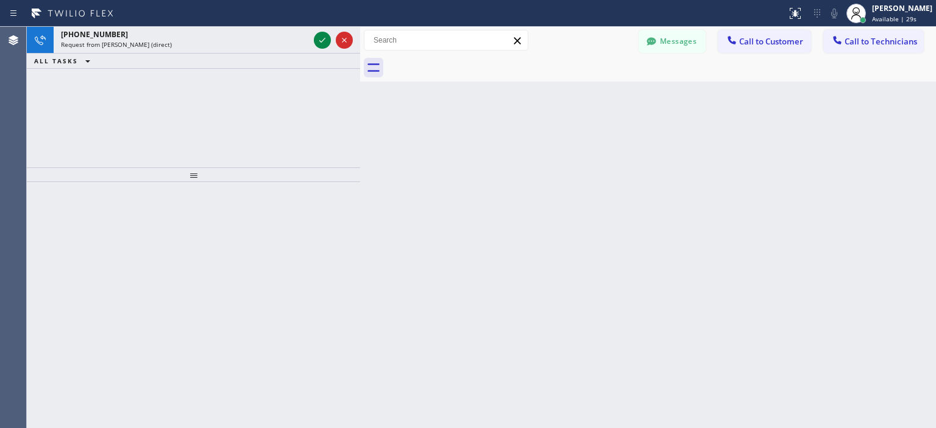
click at [46, 217] on div at bounding box center [193, 305] width 333 height 246
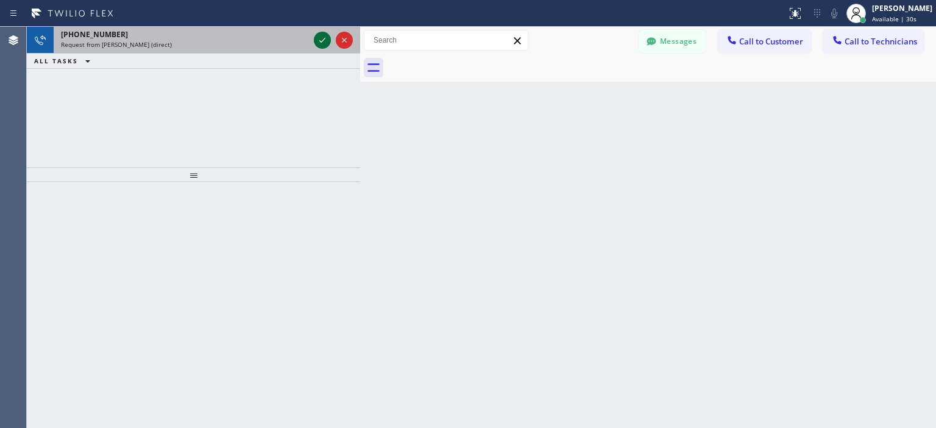
click at [323, 39] on icon at bounding box center [322, 40] width 15 height 15
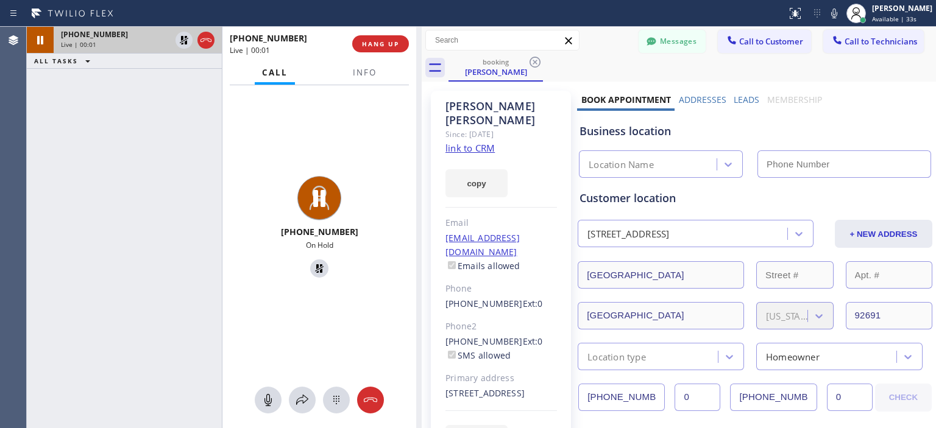
type input "[PHONE_NUMBER]"
drag, startPoint x: 361, startPoint y: 57, endPoint x: 426, endPoint y: 60, distance: 65.3
click at [422, 60] on div at bounding box center [422, 227] width 0 height 401
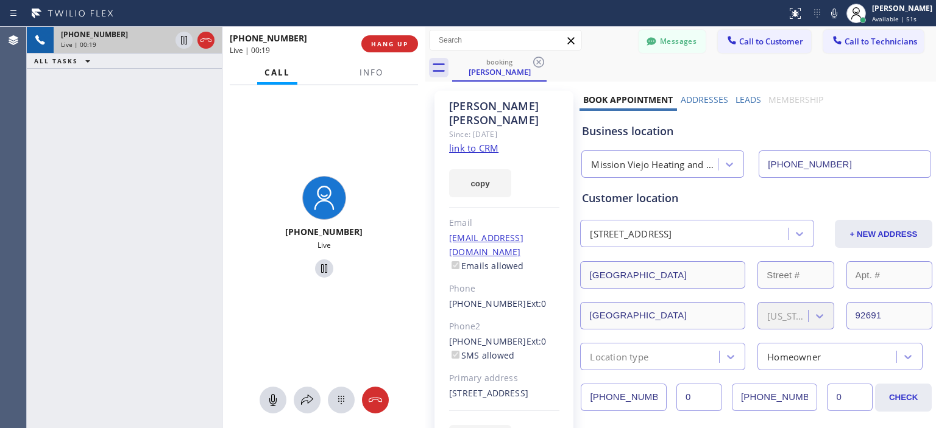
click at [22, 255] on div "Agent Desktop" at bounding box center [13, 227] width 26 height 401
click at [373, 405] on icon at bounding box center [375, 400] width 15 height 15
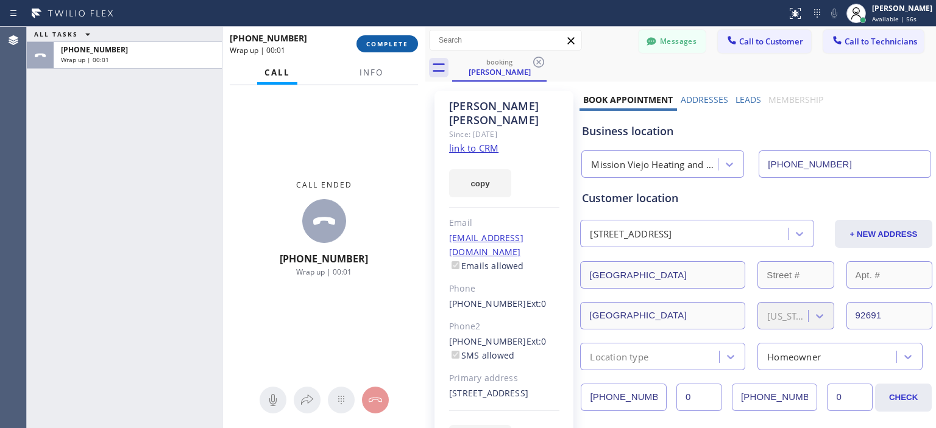
click at [393, 44] on span "COMPLETE" at bounding box center [387, 44] width 42 height 9
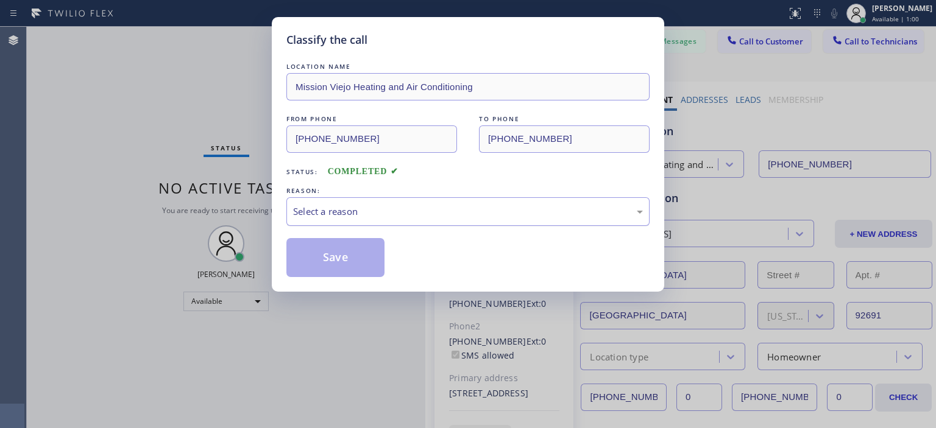
click at [420, 211] on div "Select a reason" at bounding box center [468, 212] width 350 height 14
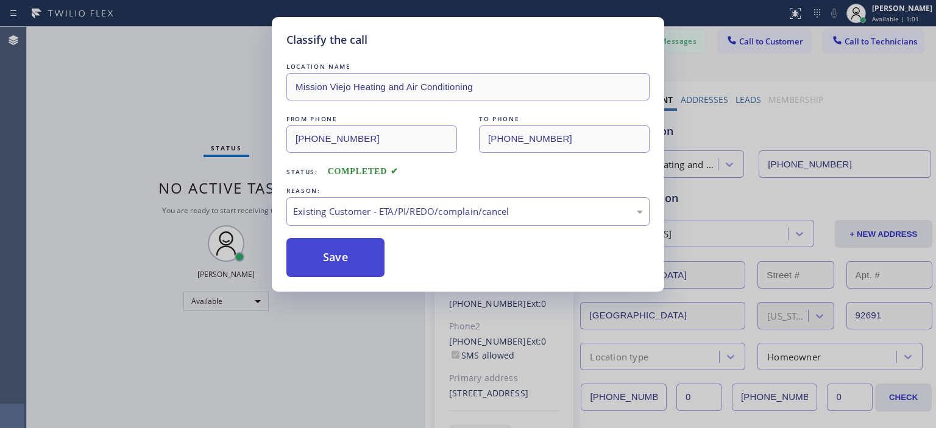
click at [348, 260] on button "Save" at bounding box center [335, 257] width 98 height 39
